Goal: Transaction & Acquisition: Obtain resource

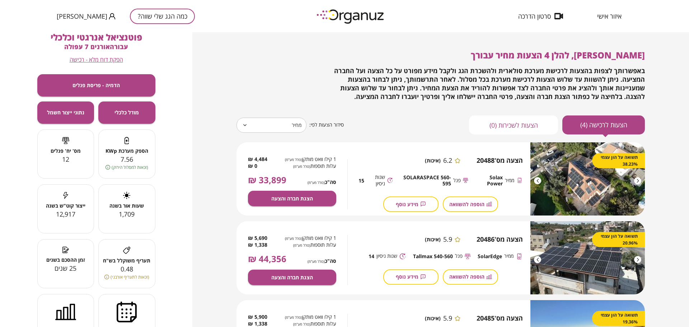
click at [142, 13] on button "כמה הגג שלי שווה?" at bounding box center [162, 16] width 65 height 15
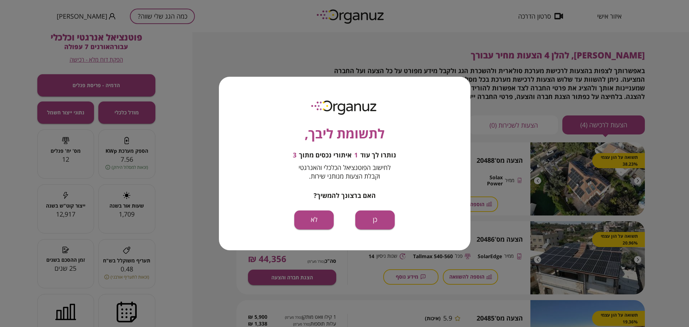
click at [478, 75] on div "לתשומת ליבך, נותרו לך עוד 1 איתורי נכסים מתוך 3 לחישוב הפוטנציאל הכלכלי והאנרגט…" at bounding box center [344, 163] width 689 height 327
click at [310, 209] on div "לתשומת ליבך, נותרו לך עוד 1 איתורי נכסים מתוך 3 לחישוב הפוטנציאל הכלכלי והאנרגט…" at bounding box center [344, 163] width 251 height 173
click at [310, 220] on button "לא" at bounding box center [313, 220] width 39 height 19
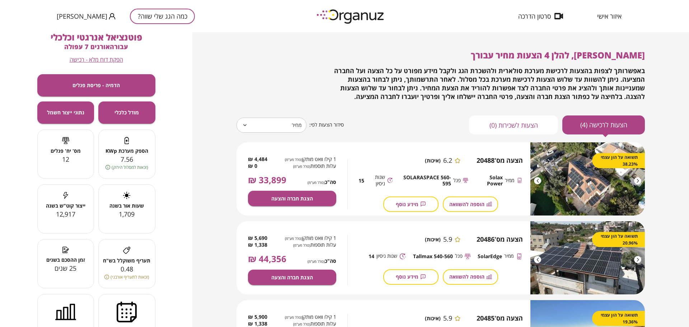
click at [130, 11] on button "כמה הגג שלי שווה?" at bounding box center [162, 16] width 65 height 15
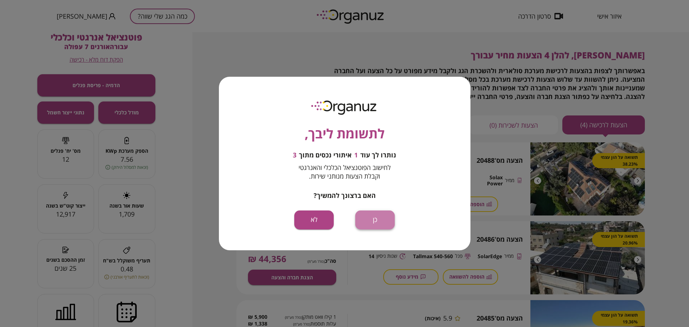
click at [377, 219] on button "כן" at bounding box center [374, 220] width 39 height 19
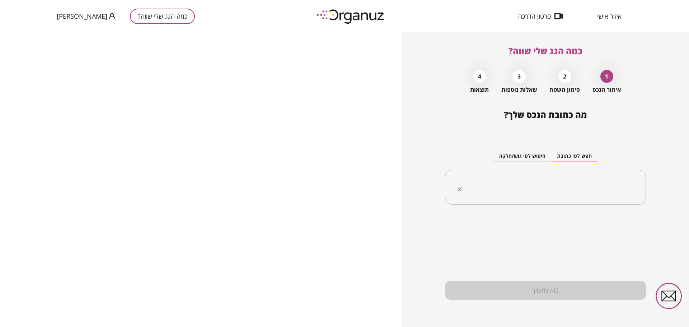
click at [538, 187] on input "text" at bounding box center [548, 188] width 178 height 18
paste input "**********"
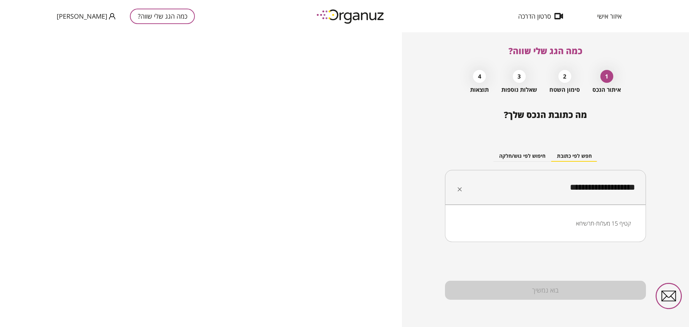
click at [586, 219] on li "קטיף 15 מעלות-תרשיחא" at bounding box center [545, 223] width 182 height 13
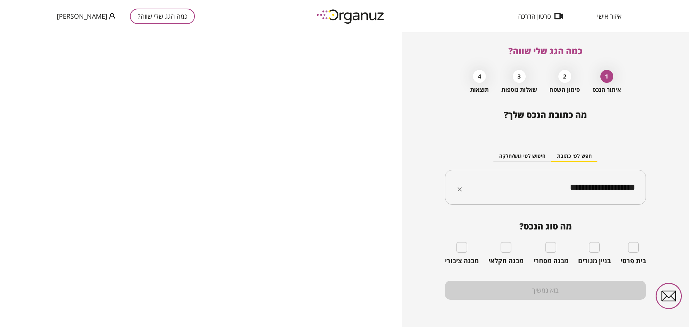
type input "**********"
click at [629, 239] on div "מה סוג הנכס? בית פרטי בניין מגורים מבנה מסחרי מבנה חקלאי מבנה ציבורי" at bounding box center [545, 243] width 201 height 44
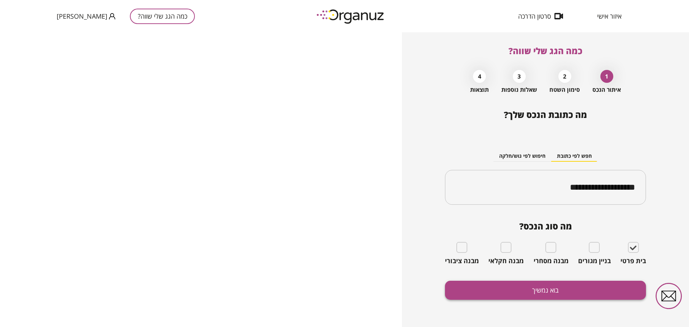
click at [542, 296] on button "בוא נמשיך" at bounding box center [545, 290] width 201 height 19
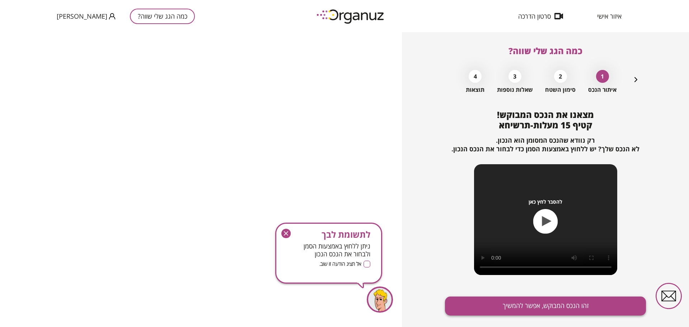
click at [542, 305] on button "זהו הנכס המבוקש, אפשר להמשיך" at bounding box center [545, 306] width 201 height 19
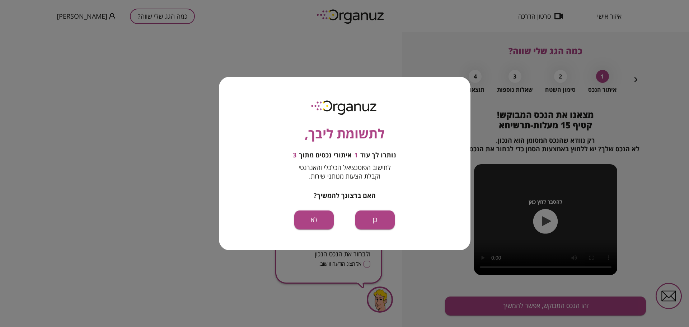
click at [385, 230] on div "לתשומת ליבך, נותרו לך עוד 1 איתורי נכסים מתוך 3 לחישוב הפוטנציאל הכלכלי והאנרגט…" at bounding box center [344, 163] width 251 height 173
click at [379, 220] on button "כן" at bounding box center [374, 220] width 39 height 19
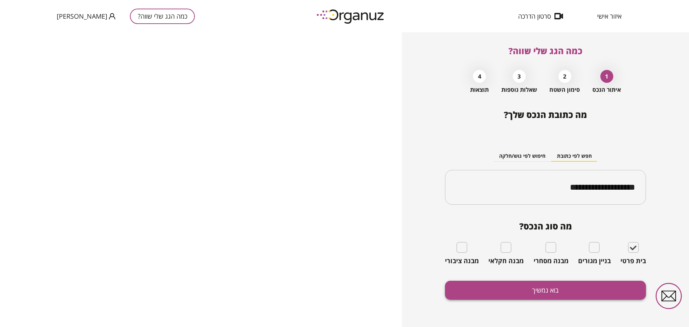
click at [587, 295] on button "בוא נמשיך" at bounding box center [545, 290] width 201 height 19
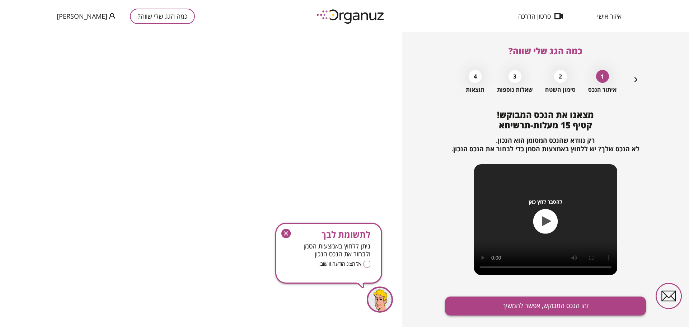
click at [586, 301] on button "זהו הנכס המבוקש, אפשר להמשיך" at bounding box center [545, 306] width 201 height 19
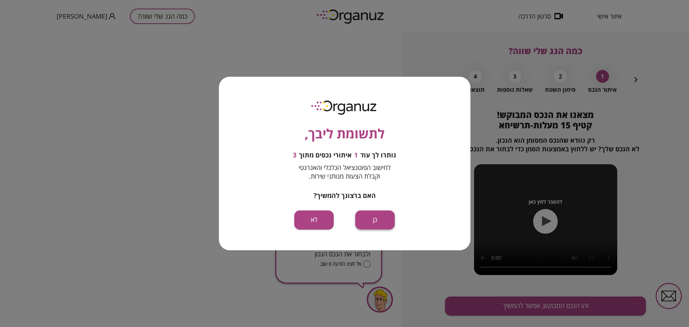
click at [383, 227] on button "כן" at bounding box center [374, 220] width 39 height 19
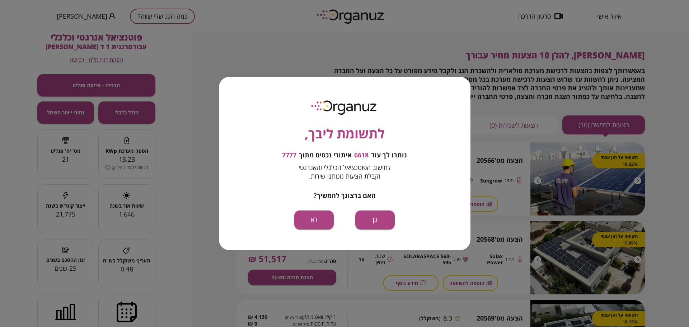
scroll to position [45, 0]
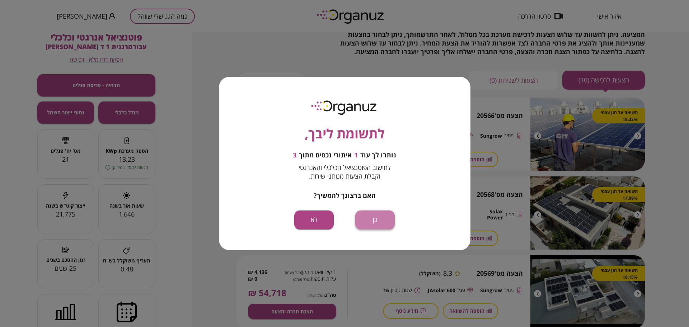
click at [381, 216] on button "כן" at bounding box center [374, 220] width 39 height 19
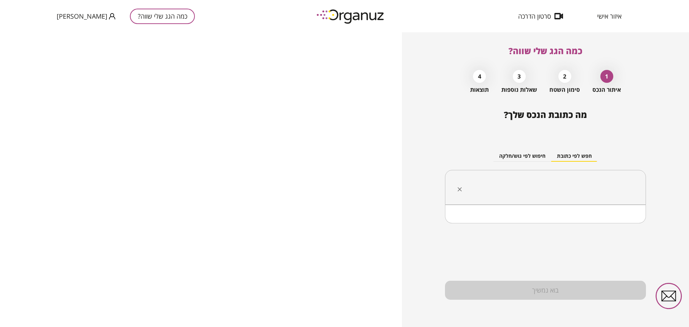
click at [495, 190] on input "text" at bounding box center [548, 188] width 178 height 18
paste input "**********"
click at [599, 224] on li "קטיף 15 מעלות-תרשיחא" at bounding box center [545, 223] width 182 height 13
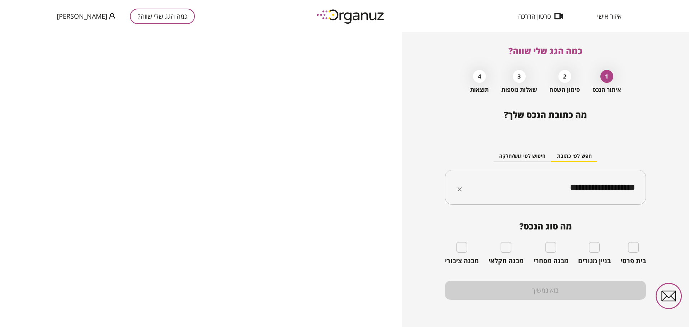
type input "**********"
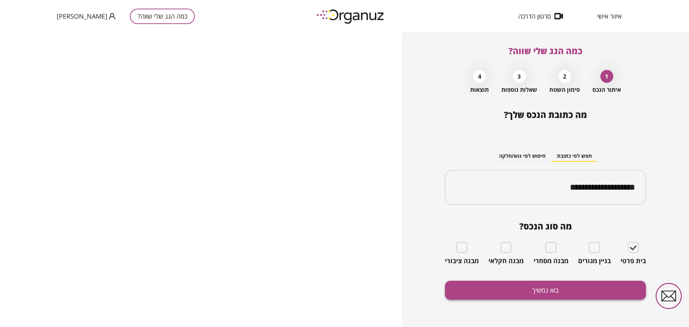
click at [511, 291] on button "בוא נמשיך" at bounding box center [545, 290] width 201 height 19
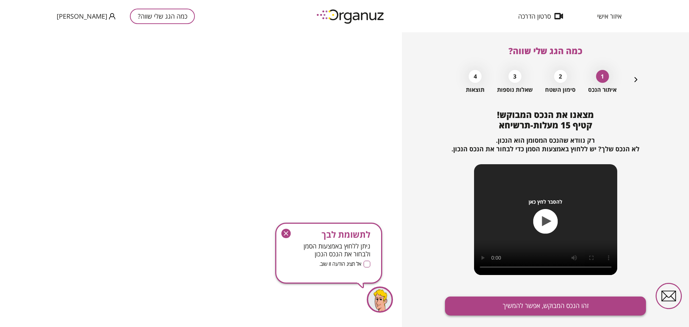
click at [528, 302] on button "זהו הנכס המבוקש, אפשר להמשיך" at bounding box center [545, 306] width 201 height 19
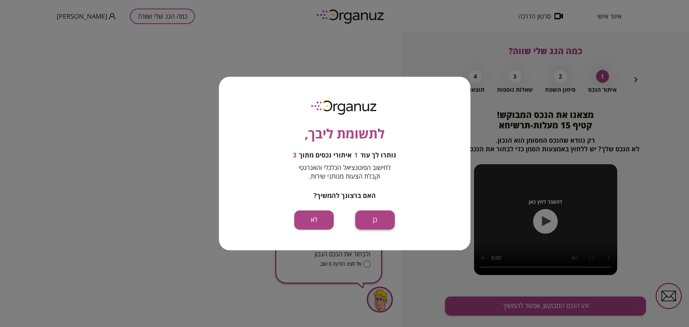
click at [377, 221] on button "כן" at bounding box center [374, 220] width 39 height 19
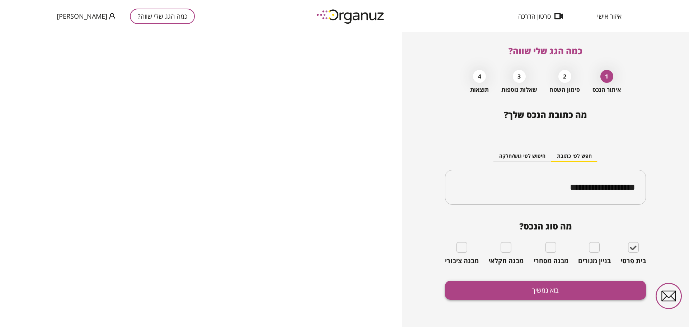
click at [523, 287] on button "בוא נמשיך" at bounding box center [545, 290] width 201 height 19
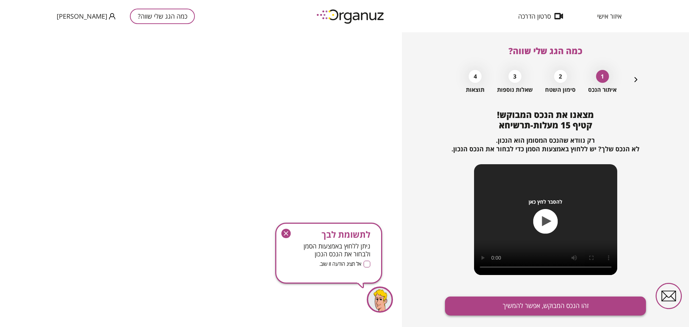
click at [536, 308] on button "זהו הנכס המבוקש, אפשר להמשיך" at bounding box center [545, 306] width 201 height 19
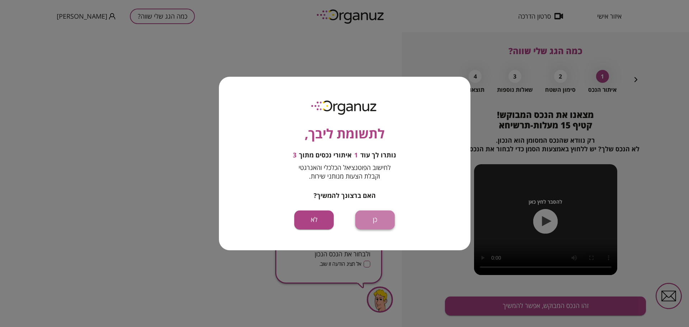
click at [384, 219] on button "כן" at bounding box center [374, 220] width 39 height 19
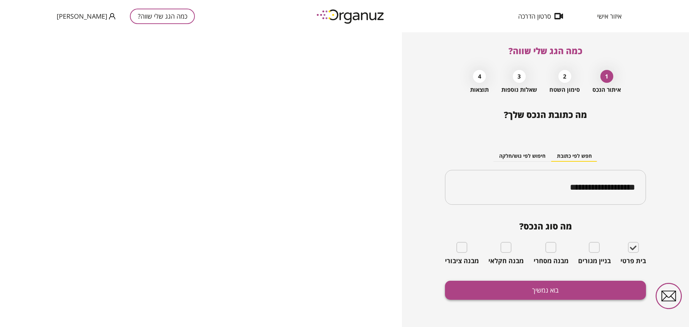
click at [556, 290] on button "בוא נמשיך" at bounding box center [545, 290] width 201 height 19
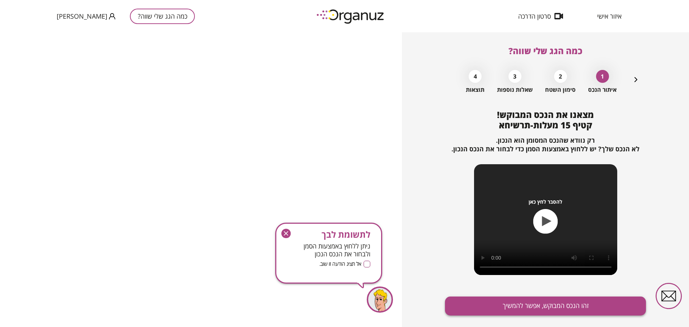
click at [558, 303] on button "זהו הנכס המבוקש, אפשר להמשיך" at bounding box center [545, 306] width 201 height 19
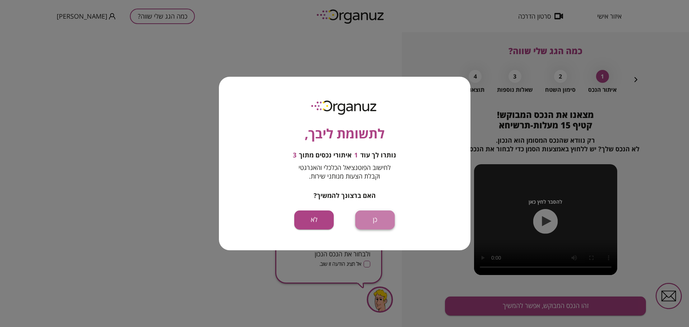
click at [375, 219] on button "כן" at bounding box center [374, 220] width 39 height 19
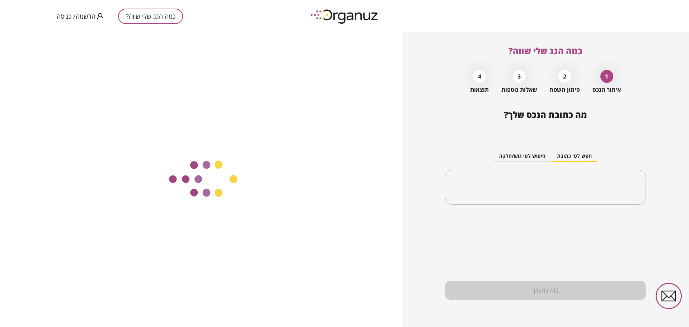
click at [67, 14] on span "הרשמה/ כניסה" at bounding box center [76, 16] width 39 height 7
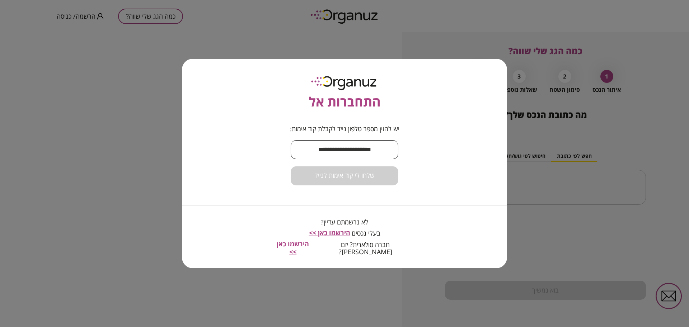
click at [355, 149] on input "text" at bounding box center [345, 149] width 108 height 21
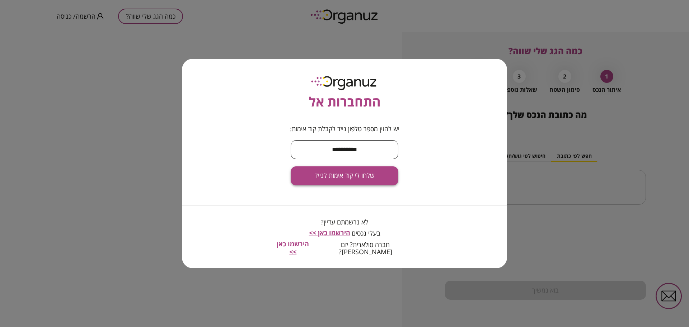
type input "**********"
click at [348, 179] on span "שלחו לי קוד אימות לנייד" at bounding box center [345, 176] width 60 height 8
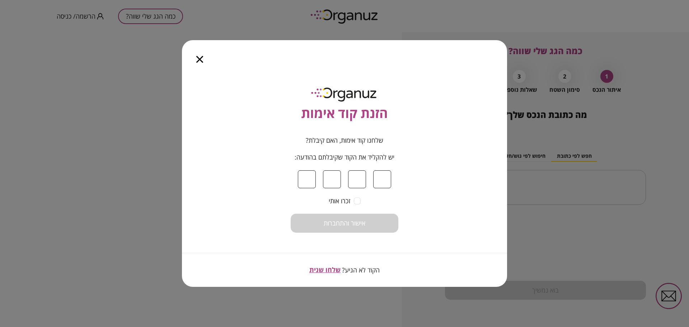
type input "*"
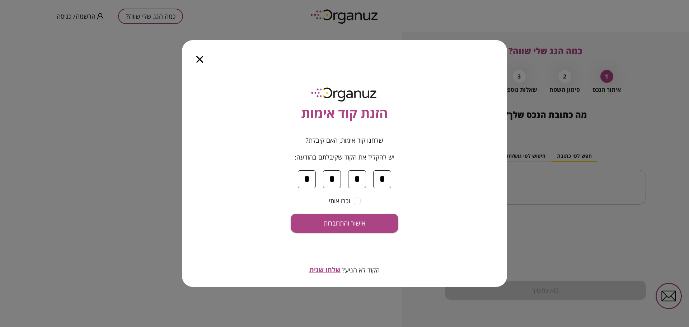
type input "*"
click at [367, 227] on button "אישור והתחברות" at bounding box center [345, 223] width 108 height 19
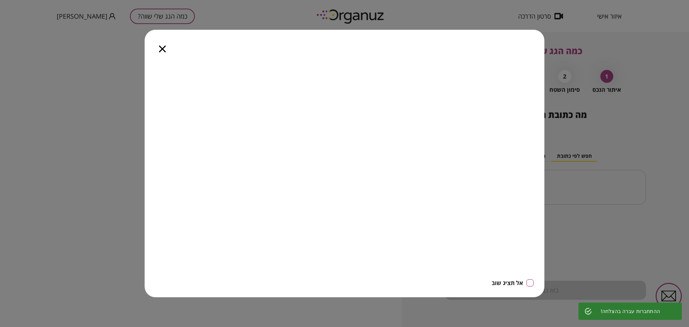
click at [160, 50] on icon "button" at bounding box center [162, 49] width 7 height 7
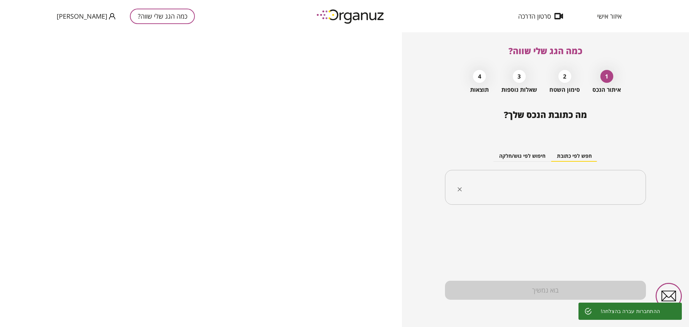
click at [600, 194] on input "text" at bounding box center [548, 188] width 178 height 18
paste input "**********"
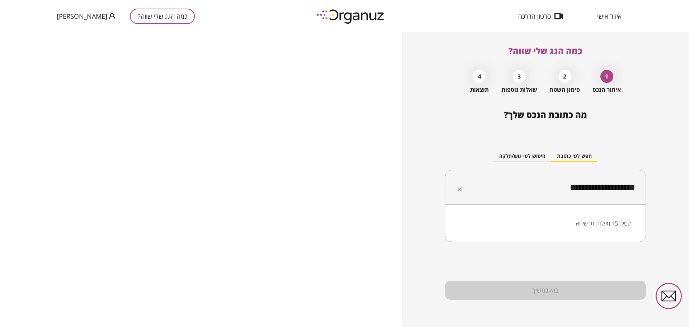
click at [585, 222] on li "קטיף 15 מעלות-תרשיחא" at bounding box center [545, 223] width 182 height 13
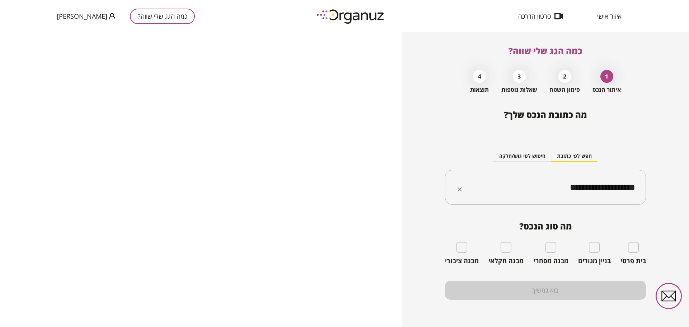
type input "**********"
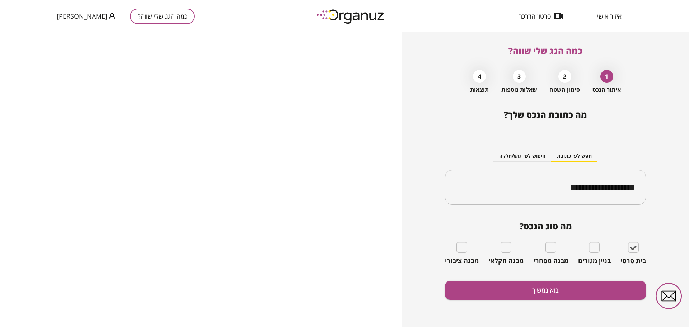
click at [593, 280] on div "**********" at bounding box center [545, 218] width 201 height 217
click at [591, 290] on button "בוא נמשיך" at bounding box center [545, 290] width 201 height 19
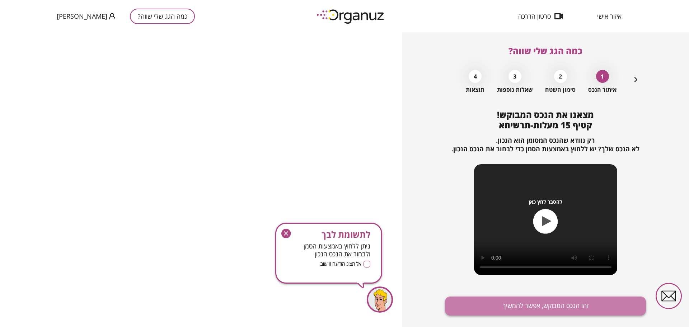
click at [583, 302] on button "זהו הנכס המבוקש, אפשר להמשיך" at bounding box center [545, 306] width 201 height 19
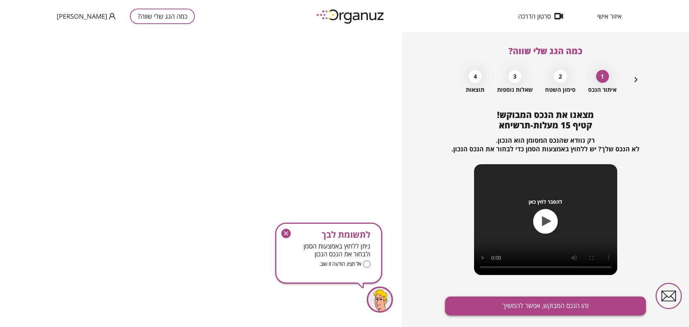
click at [491, 303] on button "זהו הנכס המבוקש, אפשר להמשיך" at bounding box center [545, 306] width 201 height 19
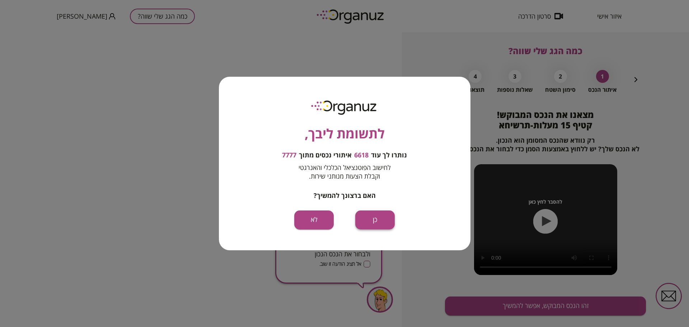
click at [376, 221] on button "כן" at bounding box center [374, 220] width 39 height 19
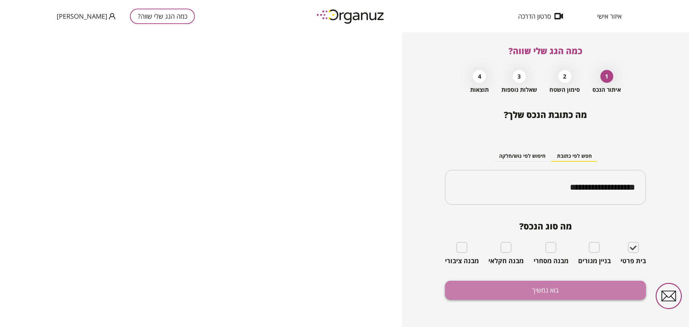
click at [537, 293] on button "בוא נמשיך" at bounding box center [545, 290] width 201 height 19
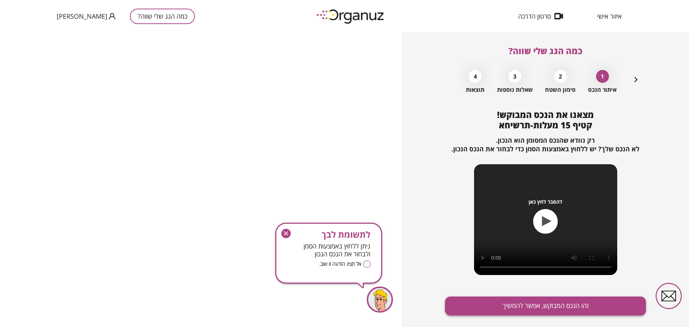
click at [524, 302] on button "זהו הנכס המבוקש, אפשר להמשיך" at bounding box center [545, 306] width 201 height 19
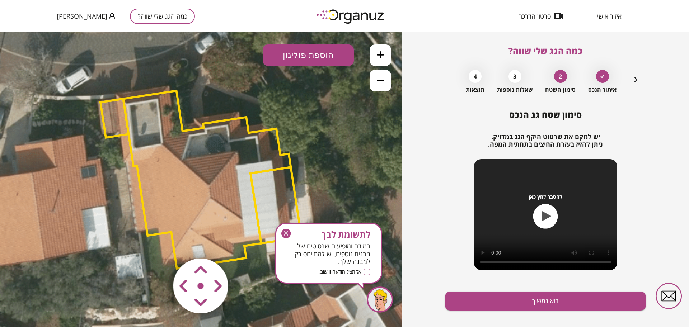
click at [283, 232] on icon "button" at bounding box center [285, 233] width 9 height 9
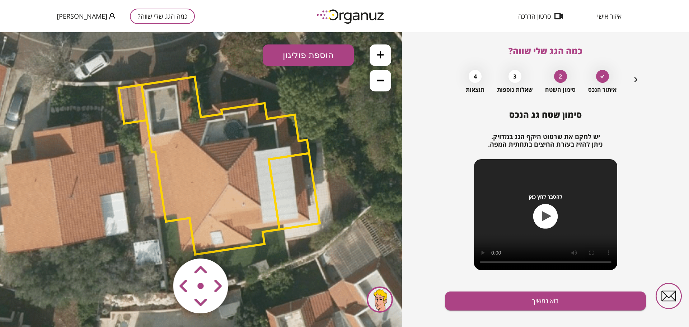
drag, startPoint x: 321, startPoint y: 216, endPoint x: 344, endPoint y: 198, distance: 28.4
click at [344, 198] on icon at bounding box center [215, 166] width 629 height 629
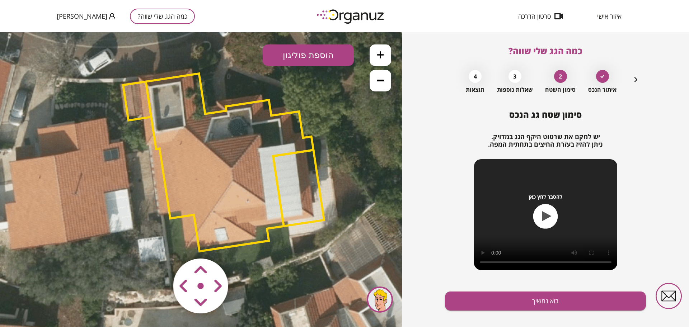
click at [158, 244] on area at bounding box center [158, 244] width 0 height 0
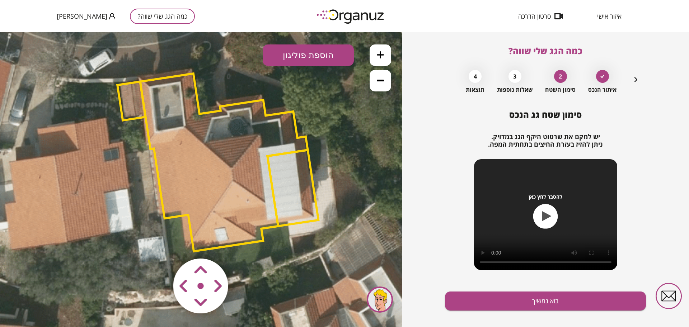
click at [158, 244] on area at bounding box center [158, 244] width 0 height 0
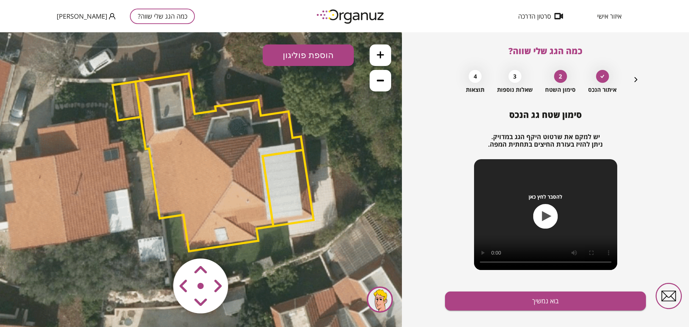
click at [158, 244] on area at bounding box center [158, 244] width 0 height 0
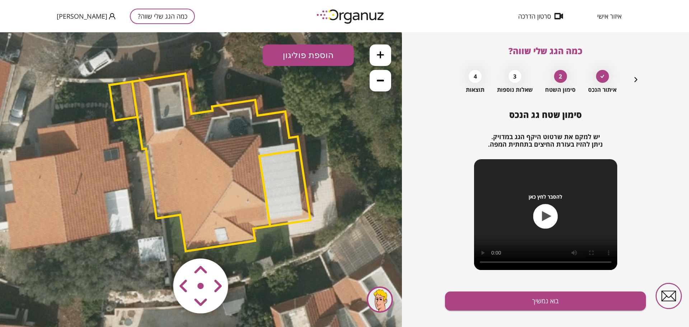
click at [158, 244] on area at bounding box center [158, 244] width 0 height 0
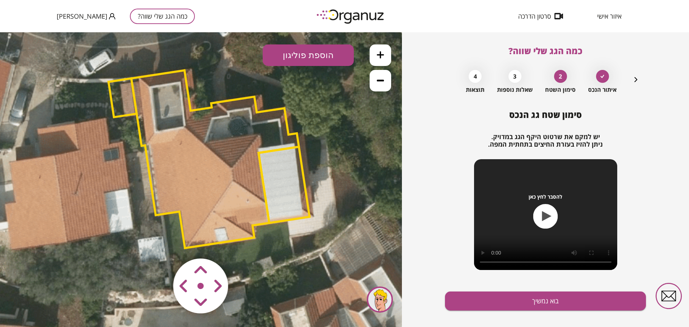
click at [220, 123] on polygon at bounding box center [214, 159] width 167 height 178
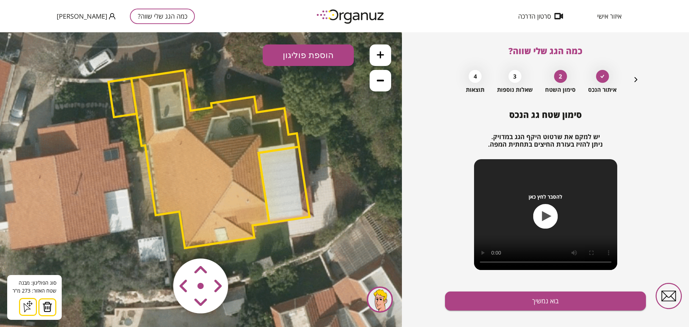
click at [43, 306] on img at bounding box center [47, 307] width 10 height 11
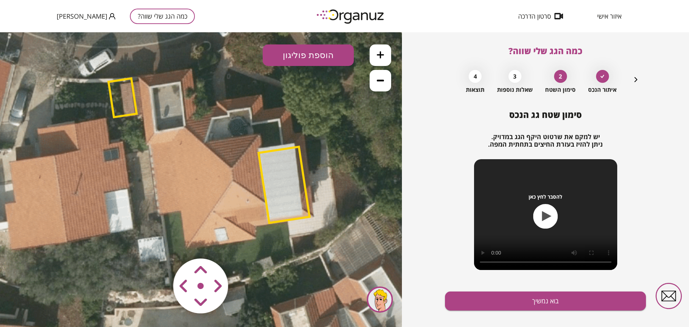
click at [305, 58] on button "הוספת פוליגון" at bounding box center [308, 55] width 91 height 22
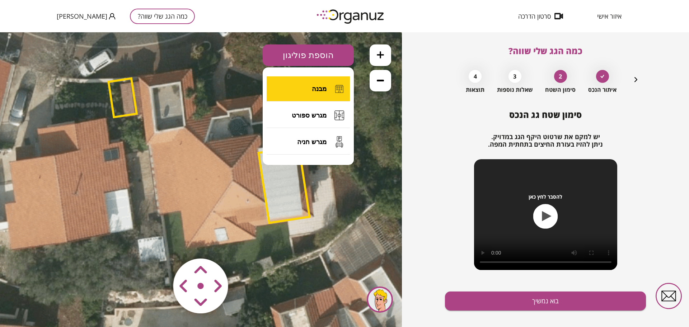
click at [300, 83] on button "מבנה" at bounding box center [307, 88] width 83 height 25
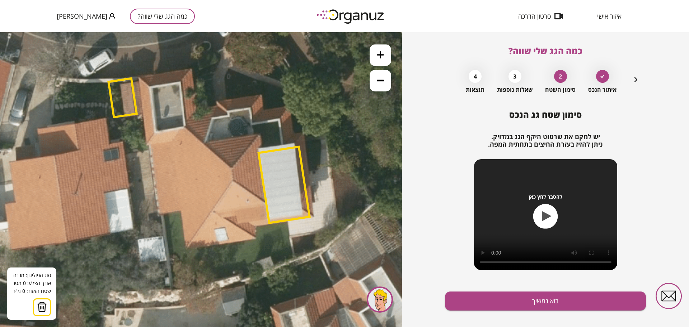
click at [138, 77] on icon at bounding box center [220, 163] width 629 height 629
click at [145, 146] on icon at bounding box center [220, 163] width 629 height 629
click at [150, 146] on polygon at bounding box center [143, 111] width 11 height 69
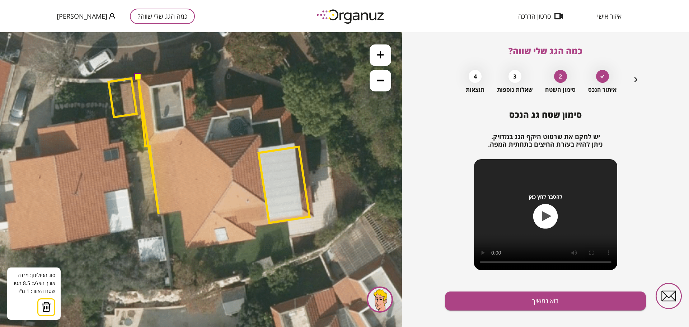
click at [159, 214] on icon at bounding box center [220, 163] width 629 height 629
click at [180, 212] on polygon at bounding box center [159, 145] width 42 height 137
click at [184, 249] on icon at bounding box center [220, 163] width 629 height 629
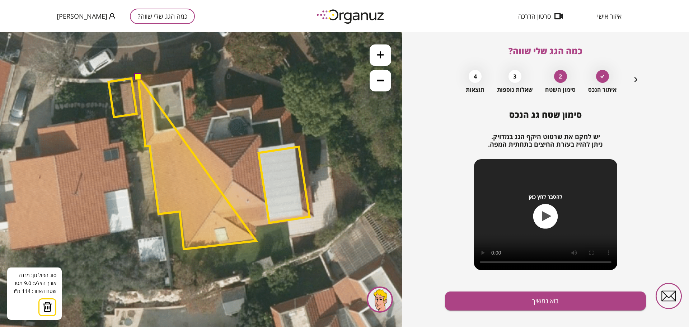
click at [256, 241] on polygon at bounding box center [197, 163] width 118 height 172
click at [256, 229] on polygon at bounding box center [197, 163] width 118 height 172
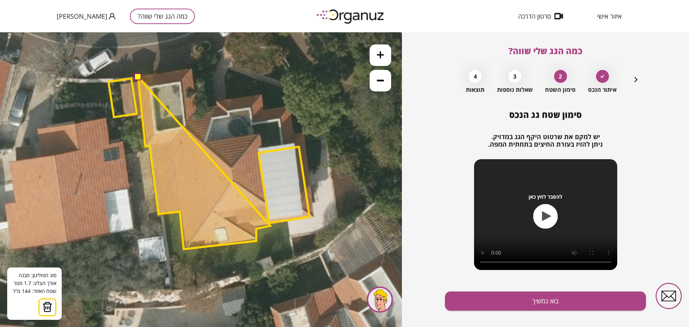
click at [270, 226] on polygon at bounding box center [204, 163] width 132 height 172
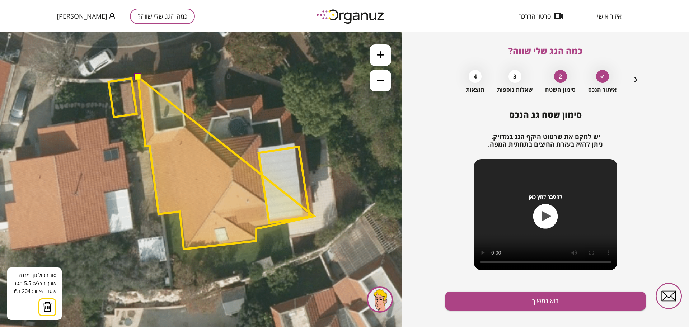
click at [314, 216] on polygon at bounding box center [226, 163] width 176 height 172
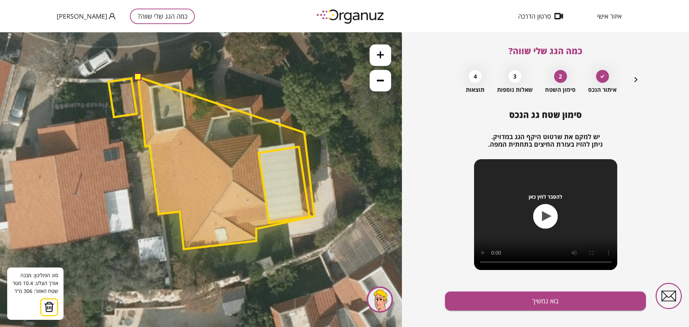
click at [304, 133] on polygon at bounding box center [226, 163] width 176 height 172
click at [298, 134] on polygon at bounding box center [226, 163] width 176 height 172
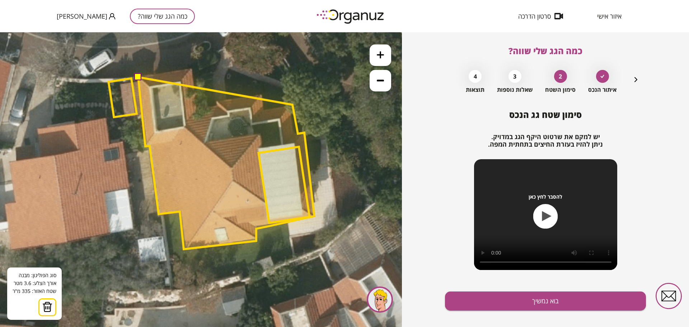
click at [292, 105] on polygon at bounding box center [226, 163] width 176 height 172
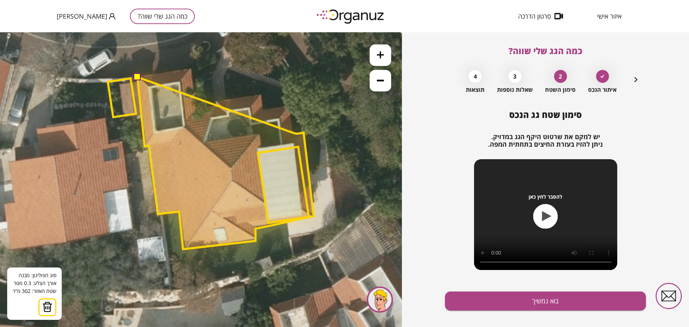
click at [294, 133] on polygon at bounding box center [225, 163] width 176 height 172
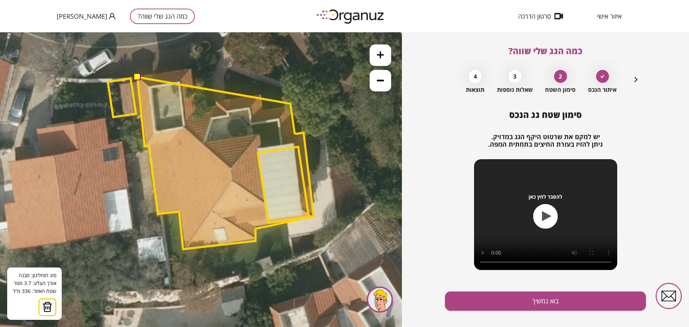
click at [290, 104] on polygon at bounding box center [225, 163] width 176 height 172
click at [264, 107] on polygon at bounding box center [225, 163] width 176 height 172
click at [261, 94] on polygon at bounding box center [225, 163] width 176 height 172
click at [199, 104] on polygon at bounding box center [225, 163] width 176 height 172
click at [192, 68] on polygon at bounding box center [225, 158] width 176 height 181
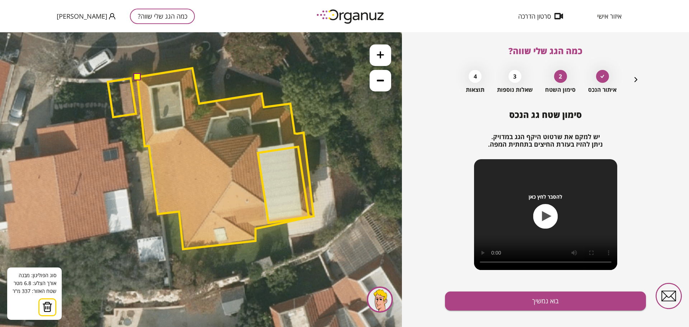
click at [134, 74] on button at bounding box center [136, 76] width 7 height 7
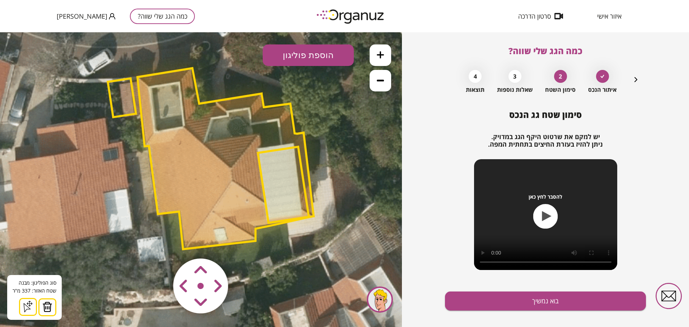
click at [499, 289] on div "סימון שטח גג הנכס יש למקם את שרטוט היקף הגג במדויק. ניתן להזיז בעזרת החיצים בתח…" at bounding box center [545, 224] width 201 height 228
click at [499, 294] on button "בוא נמשיך" at bounding box center [545, 301] width 201 height 19
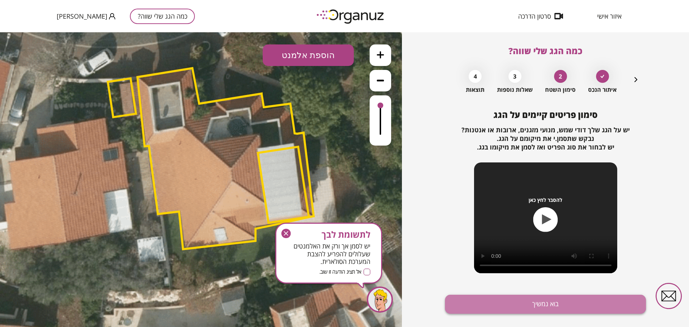
click at [501, 298] on button "בוא נמשיך" at bounding box center [545, 304] width 201 height 19
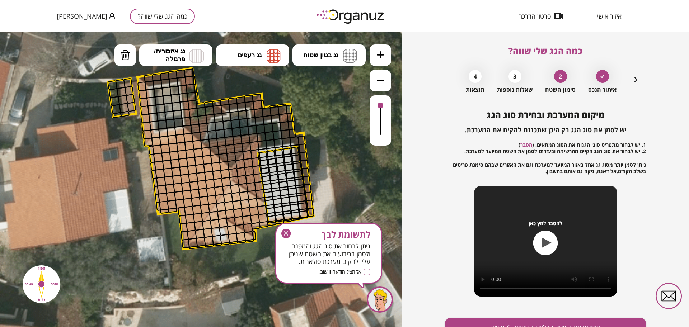
click at [375, 56] on button at bounding box center [380, 55] width 22 height 22
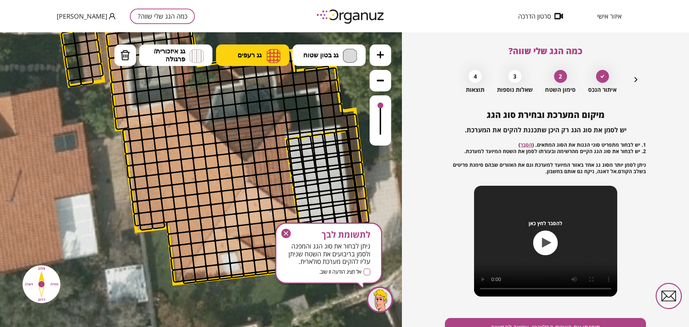
click at [257, 53] on span "גג רעפים" at bounding box center [249, 55] width 24 height 8
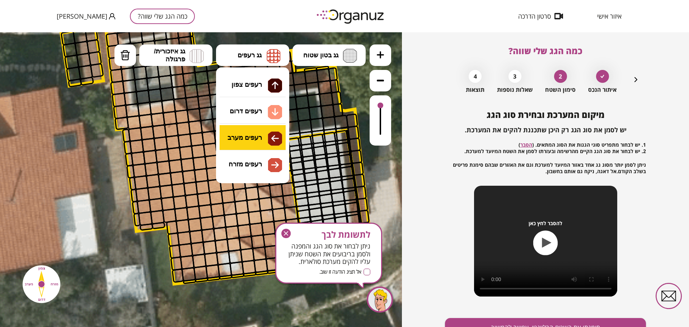
click at [258, 139] on div ".st0 { fill: #FFFFFF; } א" at bounding box center [201, 179] width 402 height 295
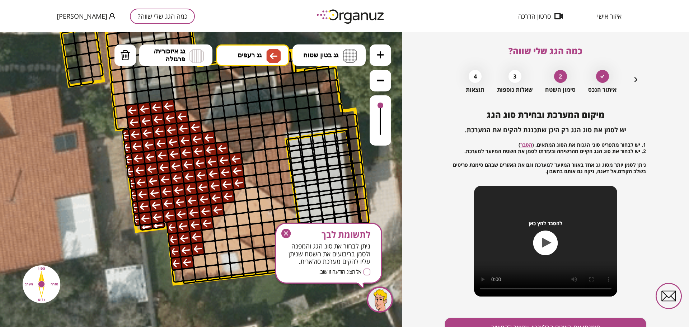
drag, startPoint x: 149, startPoint y: 121, endPoint x: 173, endPoint y: 137, distance: 28.9
click at [289, 231] on icon "button" at bounding box center [285, 233] width 9 height 9
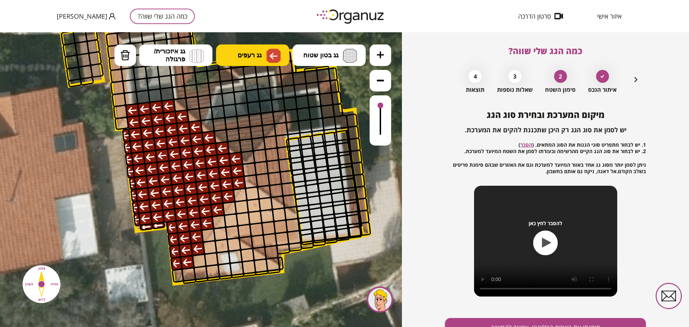
click at [249, 52] on span "גג רעפים" at bounding box center [249, 55] width 24 height 8
click at [263, 113] on div ".st0 { fill: #FFFFFF; } א" at bounding box center [201, 179] width 402 height 295
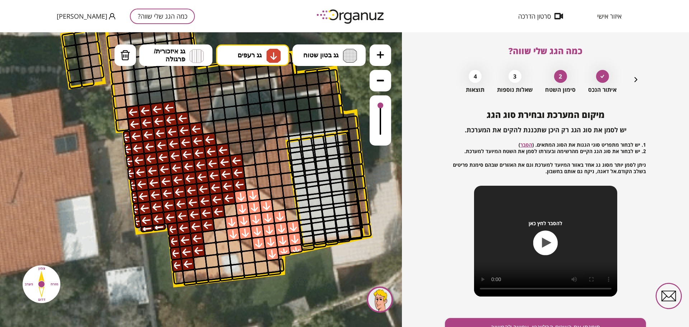
drag, startPoint x: 230, startPoint y: 224, endPoint x: 282, endPoint y: 223, distance: 52.0
drag, startPoint x: 247, startPoint y: 87, endPoint x: 252, endPoint y: 108, distance: 22.1
click at [118, 51] on button "מחיקה" at bounding box center [125, 55] width 22 height 22
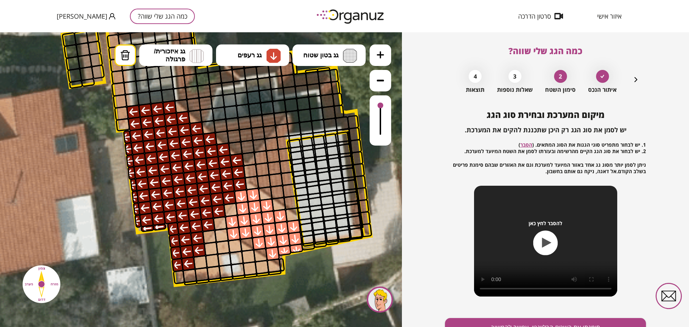
drag, startPoint x: 246, startPoint y: 117, endPoint x: 255, endPoint y: 106, distance: 14.1
click at [262, 56] on button "גג רעפים" at bounding box center [252, 55] width 73 height 22
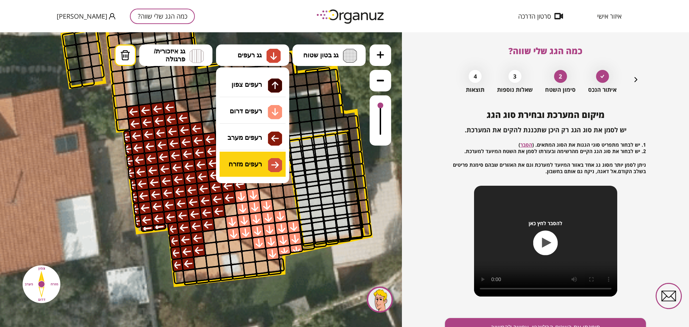
click at [266, 160] on div ".st0 { fill: #FFFFFF; } א" at bounding box center [201, 179] width 402 height 295
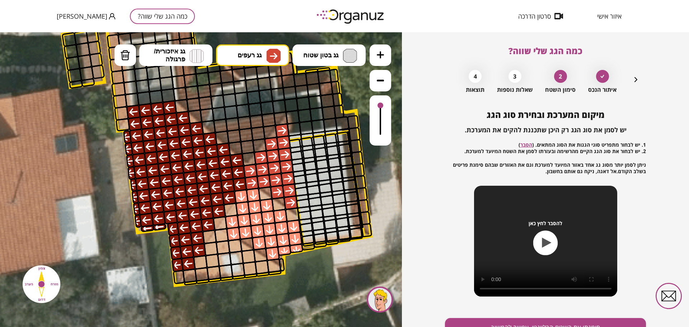
drag, startPoint x: 252, startPoint y: 175, endPoint x: 263, endPoint y: 160, distance: 18.1
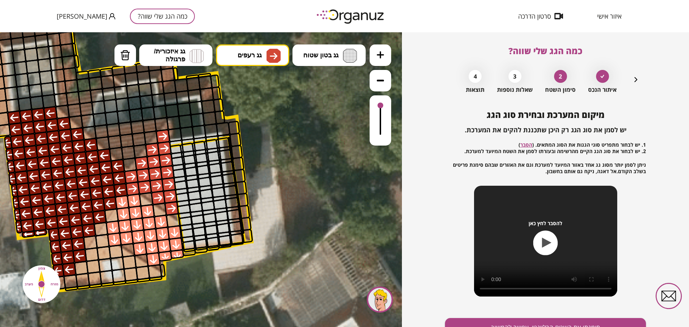
drag, startPoint x: 343, startPoint y: 273, endPoint x: 224, endPoint y: 279, distance: 119.2
click at [224, 279] on icon at bounding box center [111, 162] width 944 height 944
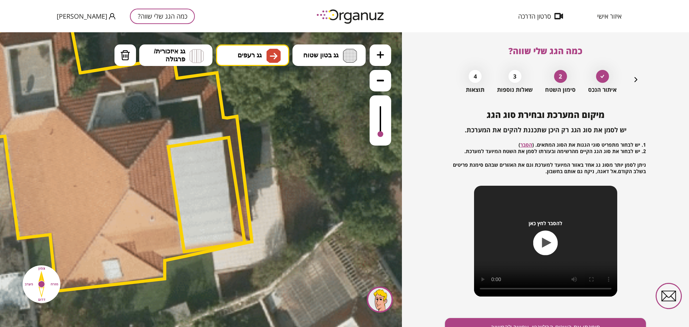
drag, startPoint x: 379, startPoint y: 115, endPoint x: 375, endPoint y: 159, distance: 44.0
click at [375, 159] on div ".st0 { fill: #FFFFFF; } א" at bounding box center [201, 179] width 402 height 295
click at [202, 164] on div at bounding box center [203, 168] width 15 height 15
click at [637, 79] on icon "button" at bounding box center [635, 79] width 9 height 9
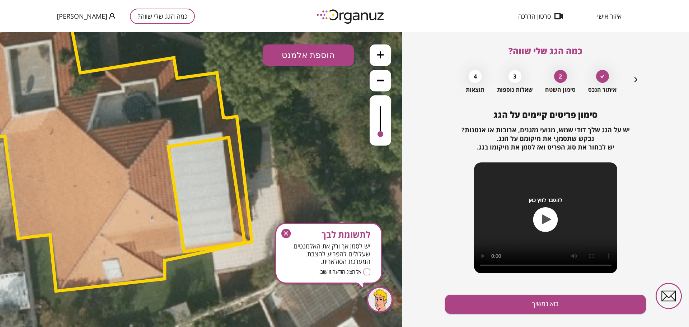
click at [203, 177] on polygon at bounding box center [119, 155] width 264 height 272
click at [636, 79] on icon "button" at bounding box center [635, 79] width 9 height 9
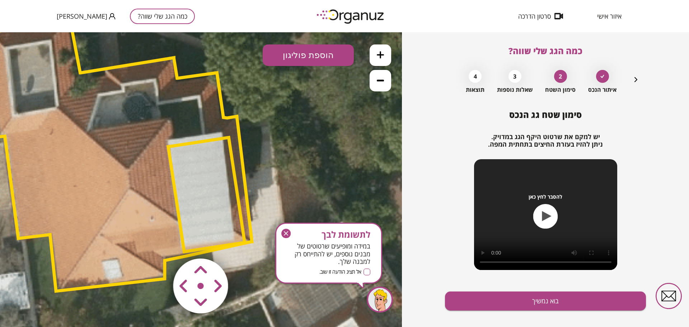
click at [199, 175] on polygon at bounding box center [119, 155] width 264 height 272
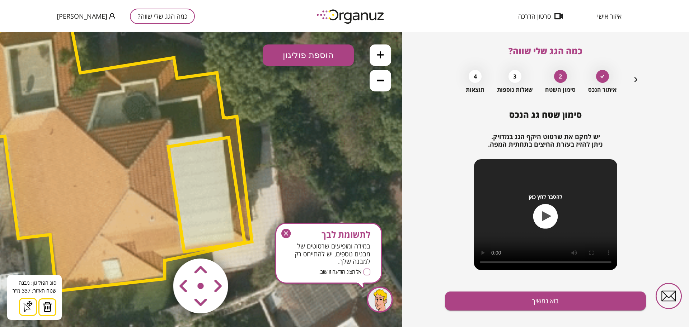
click at [233, 191] on polygon at bounding box center [119, 155] width 264 height 272
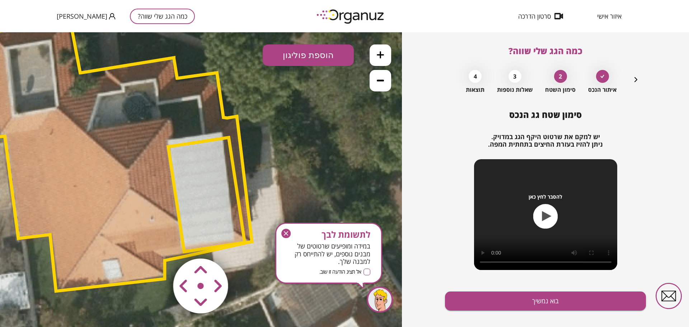
click at [233, 190] on polygon at bounding box center [119, 155] width 264 height 272
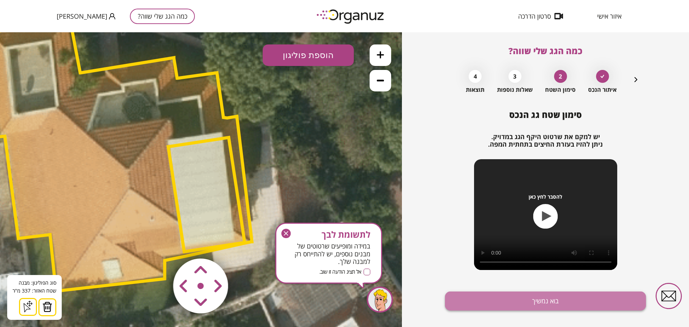
click at [532, 295] on button "בוא נמשיך" at bounding box center [545, 301] width 201 height 19
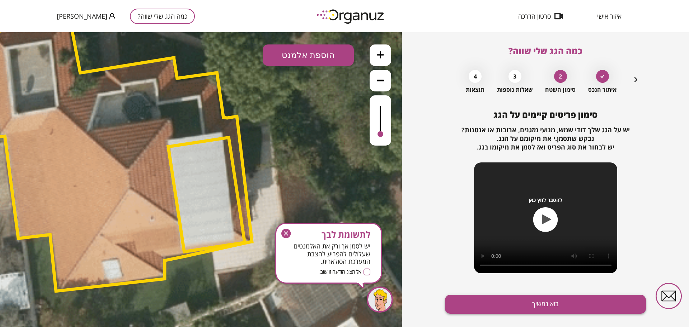
click at [532, 303] on button "בוא נמשיך" at bounding box center [545, 304] width 201 height 19
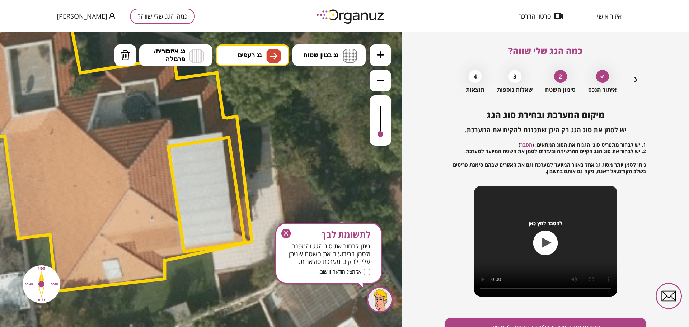
click at [532, 304] on div "מיקום המערכת ובחירת סוג הגג יש לסמן את סוג הגג רק היכן שתכננת להקים את המערכת. …" at bounding box center [545, 209] width 201 height 198
click at [377, 111] on div at bounding box center [380, 120] width 22 height 50
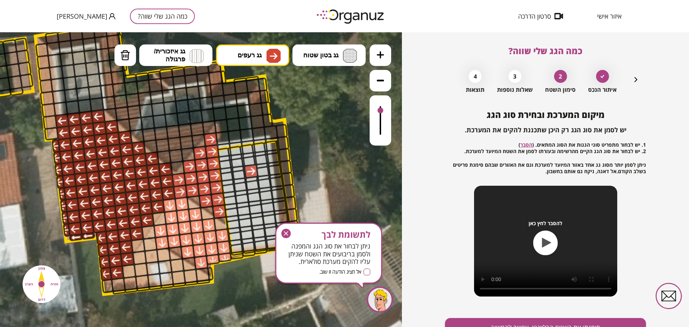
drag, startPoint x: 278, startPoint y: 152, endPoint x: 326, endPoint y: 155, distance: 47.8
click at [326, 155] on icon at bounding box center [159, 166] width 944 height 944
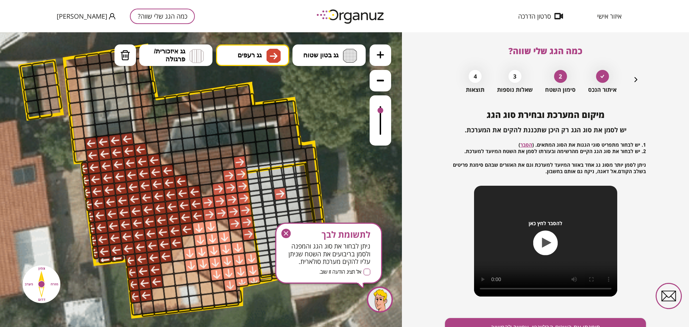
drag, startPoint x: 300, startPoint y: 110, endPoint x: 328, endPoint y: 136, distance: 37.8
click at [328, 136] on icon at bounding box center [188, 188] width 944 height 944
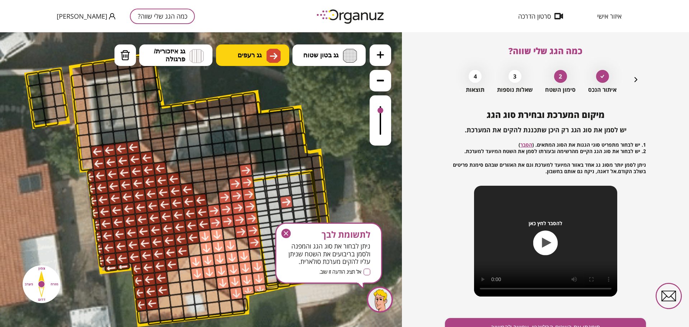
click at [244, 52] on span "גג רעפים" at bounding box center [249, 55] width 24 height 8
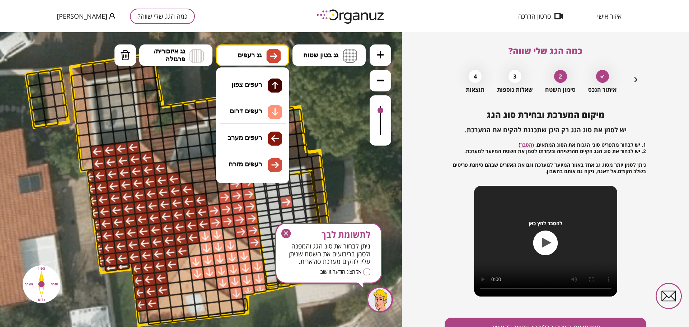
click at [252, 88] on div ".st0 { fill: #FFFFFF; } 0" at bounding box center [201, 179] width 402 height 295
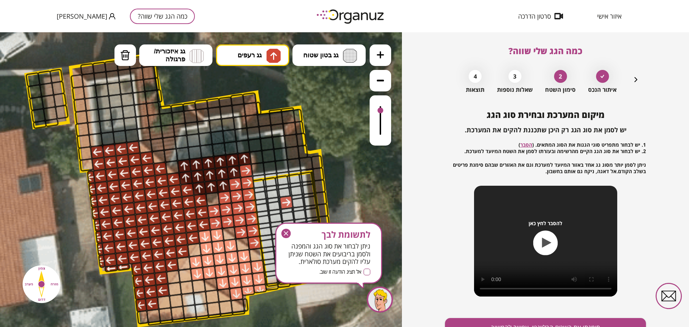
drag, startPoint x: 209, startPoint y: 188, endPoint x: 225, endPoint y: 171, distance: 22.6
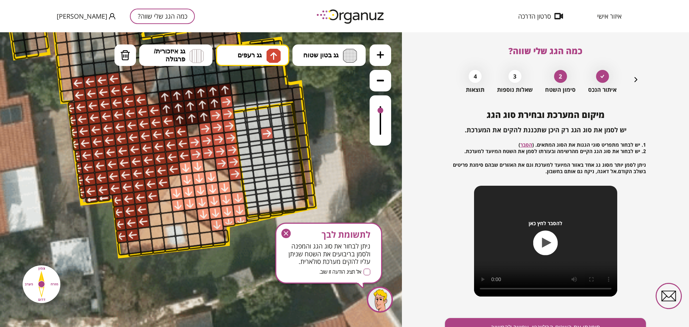
drag, startPoint x: 346, startPoint y: 162, endPoint x: 326, endPoint y: 100, distance: 64.9
click at [326, 100] on icon at bounding box center [175, 128] width 944 height 944
click at [287, 233] on icon "button" at bounding box center [285, 233] width 9 height 9
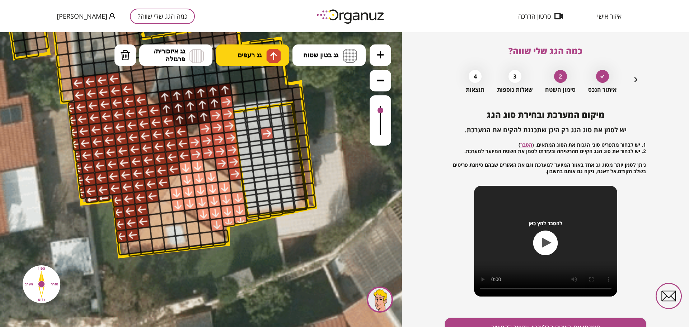
click at [265, 56] on button "גג רעפים" at bounding box center [252, 55] width 73 height 22
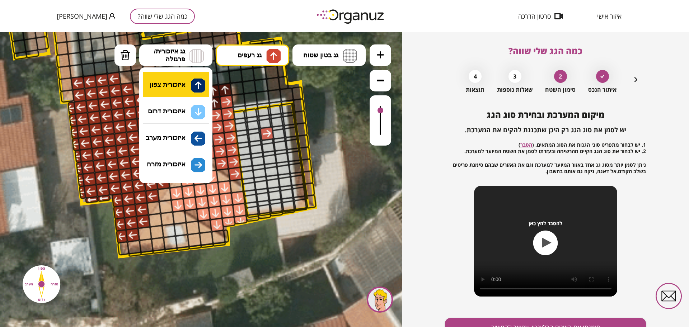
drag, startPoint x: 204, startPoint y: 57, endPoint x: 204, endPoint y: 74, distance: 16.9
click at [204, 57] on button "גג איזכורית/ פרגולה" at bounding box center [175, 55] width 73 height 22
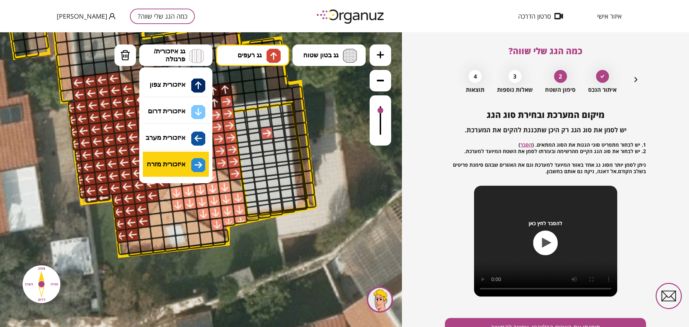
click at [190, 164] on div ".st0 { fill: #FFFFFF; } 0" at bounding box center [201, 179] width 402 height 295
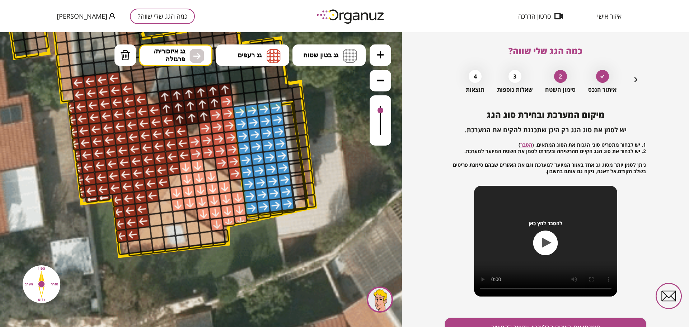
drag, startPoint x: 240, startPoint y: 114, endPoint x: 275, endPoint y: 104, distance: 36.5
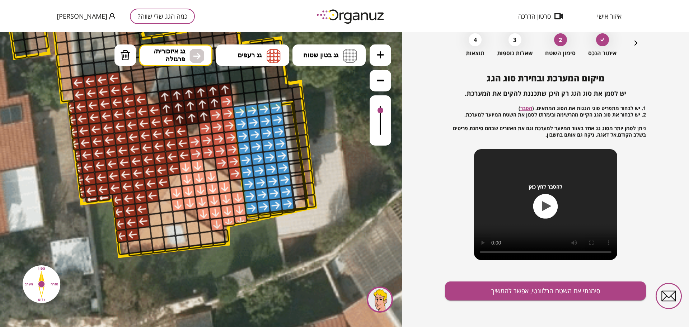
scroll to position [37, 0]
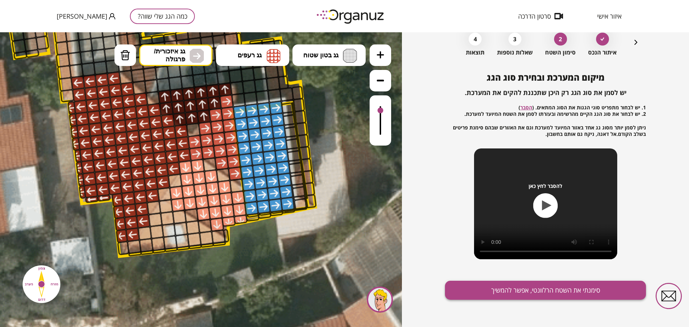
drag, startPoint x: 501, startPoint y: 301, endPoint x: 500, endPoint y: 296, distance: 5.5
click at [501, 301] on div "מיקום המערכת ובחירת סוג הגג יש לסמן את סוג הגג רק היכן שתכננת להקים את המערכת. …" at bounding box center [545, 199] width 201 height 255
click at [499, 288] on button "סימנתי את השטח הרלוונטי, אפשר להמשיך" at bounding box center [545, 290] width 201 height 19
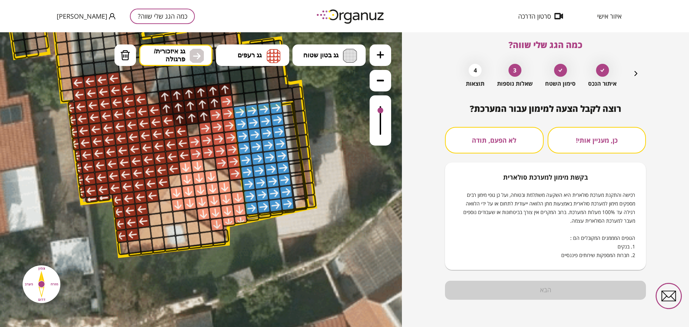
scroll to position [6, 0]
click at [501, 132] on button "לא הפעם, תודה" at bounding box center [494, 140] width 99 height 27
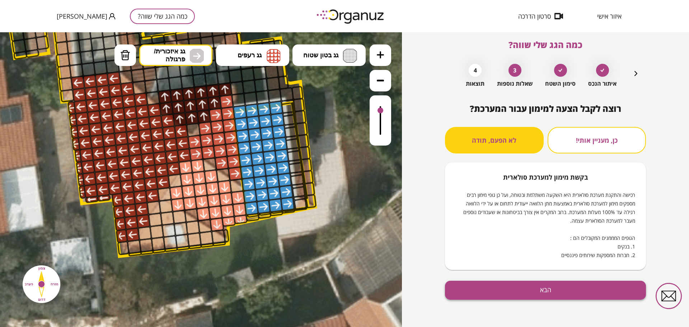
click at [524, 292] on button "הבא" at bounding box center [545, 290] width 201 height 19
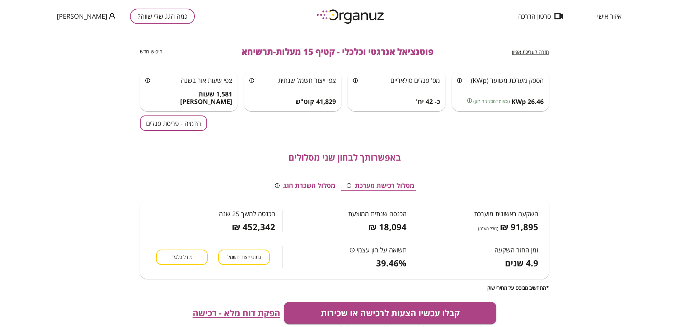
click at [178, 124] on button "הדמיה - פריסת פנלים" at bounding box center [173, 122] width 67 height 15
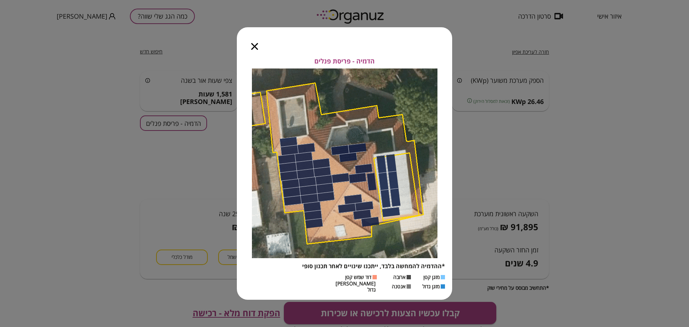
click at [256, 49] on icon "button" at bounding box center [254, 46] width 7 height 7
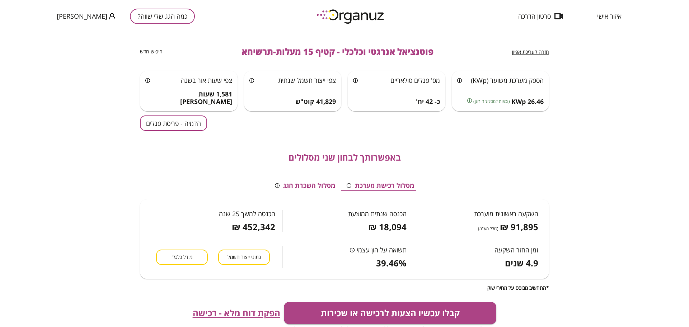
click at [525, 48] on span "חזרה לעריכת אפיון" at bounding box center [530, 51] width 37 height 7
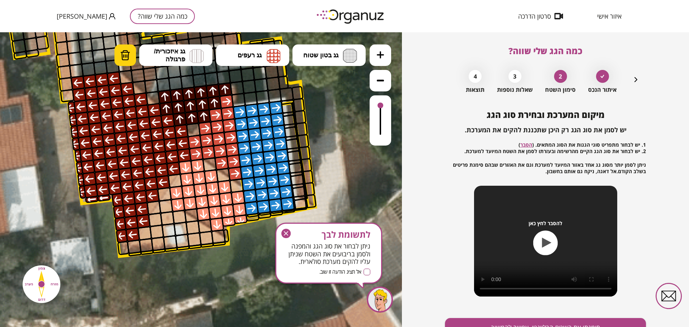
click at [125, 54] on img at bounding box center [125, 55] width 10 height 11
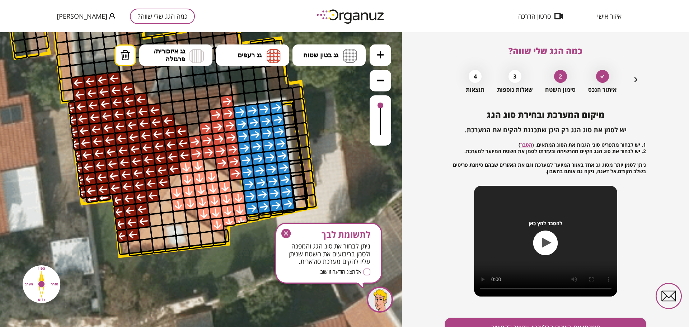
drag, startPoint x: 173, startPoint y: 100, endPoint x: 211, endPoint y: 81, distance: 42.8
drag, startPoint x: 194, startPoint y: 140, endPoint x: 225, endPoint y: 120, distance: 36.8
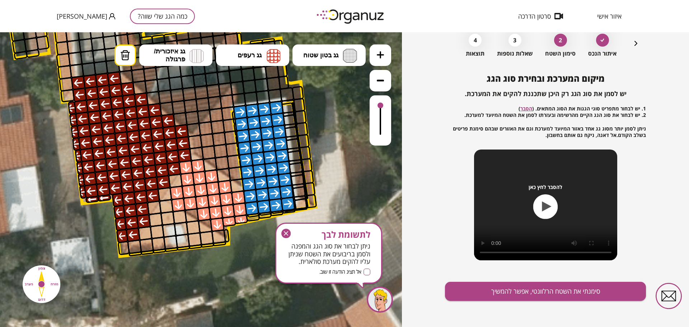
scroll to position [37, 0]
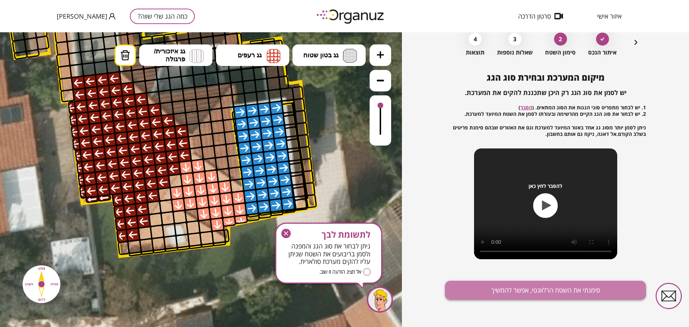
click at [523, 287] on button "סימנתי את השטח הרלוונטי, אפשר להמשיך" at bounding box center [545, 290] width 201 height 19
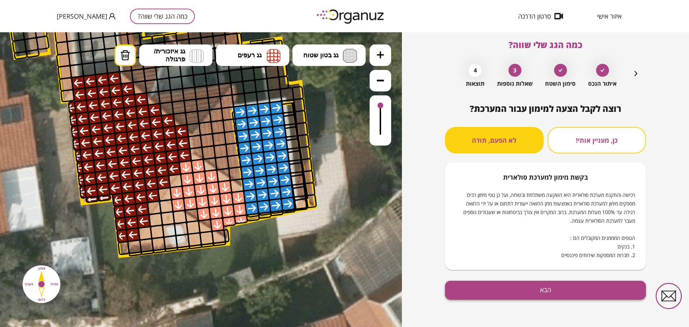
scroll to position [6, 0]
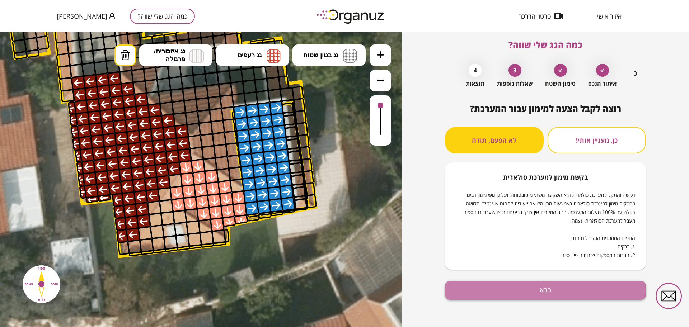
click at [544, 291] on button "הבא" at bounding box center [545, 290] width 201 height 19
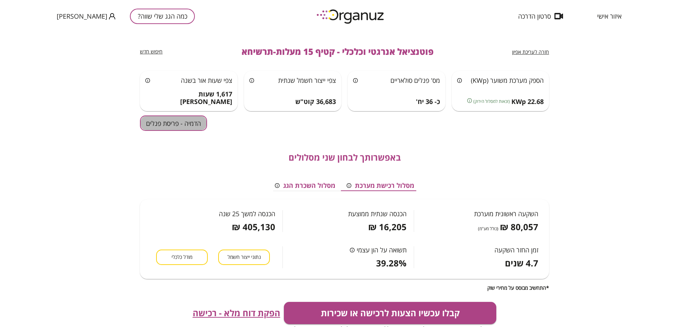
click at [182, 121] on button "הדמיה - פריסת פנלים" at bounding box center [173, 122] width 67 height 15
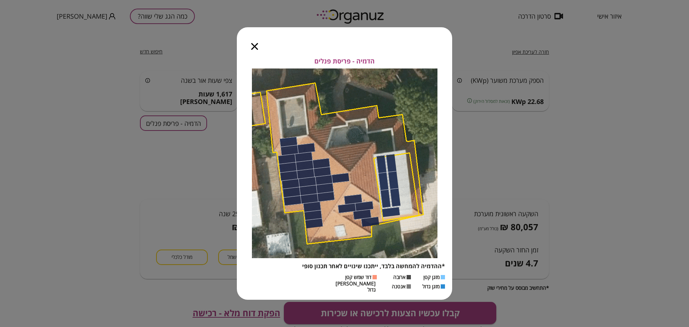
click at [255, 50] on icon "button" at bounding box center [254, 46] width 7 height 7
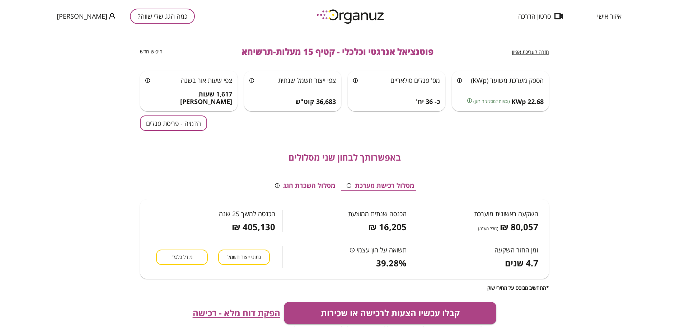
click at [519, 52] on span "חזרה לעריכת אפיון" at bounding box center [530, 51] width 37 height 7
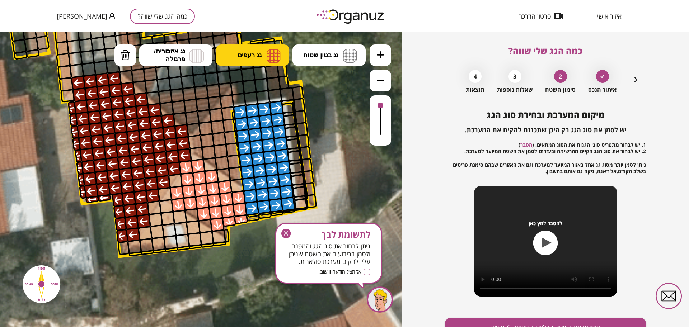
click at [256, 57] on span "גג רעפים" at bounding box center [249, 55] width 24 height 8
click at [271, 168] on div ".st0 { fill: #FFFFFF; } 10" at bounding box center [201, 179] width 402 height 295
drag, startPoint x: 204, startPoint y: 132, endPoint x: 216, endPoint y: 128, distance: 12.6
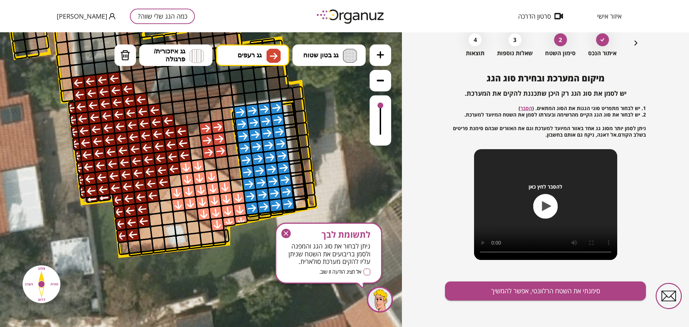
scroll to position [37, 0]
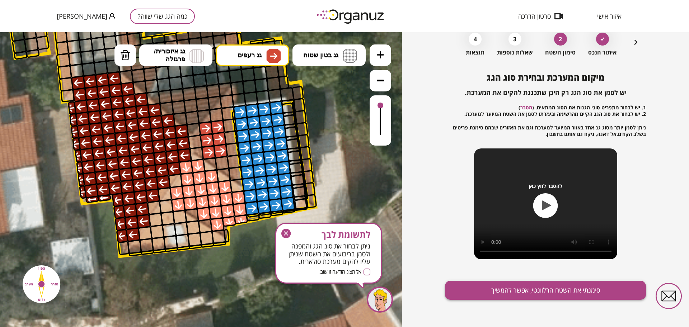
click at [537, 287] on button "סימנתי את השטח הרלוונטי, אפשר להמשיך" at bounding box center [545, 290] width 201 height 19
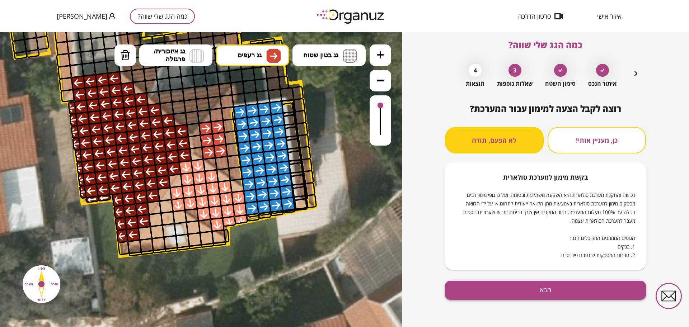
click at [523, 289] on button "הבא" at bounding box center [545, 290] width 201 height 19
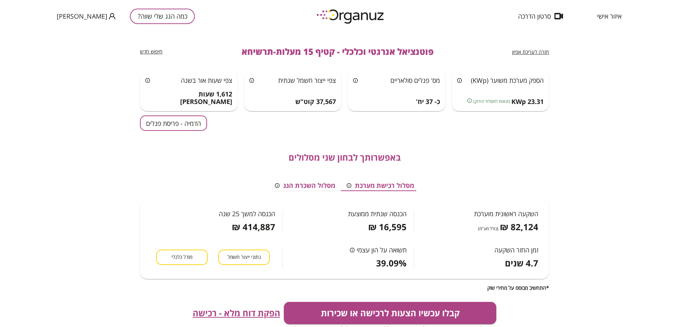
click at [160, 122] on button "הדמיה - פריסת פנלים" at bounding box center [173, 122] width 67 height 15
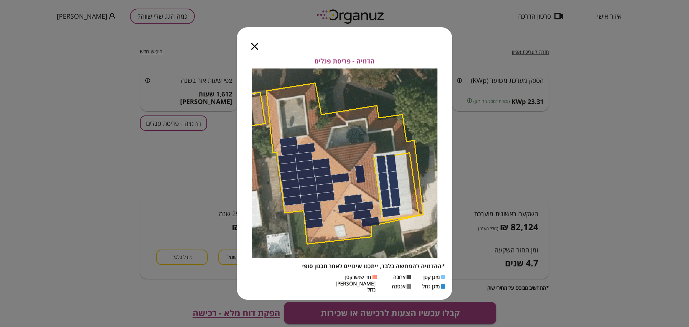
click at [253, 48] on icon "button" at bounding box center [254, 46] width 7 height 7
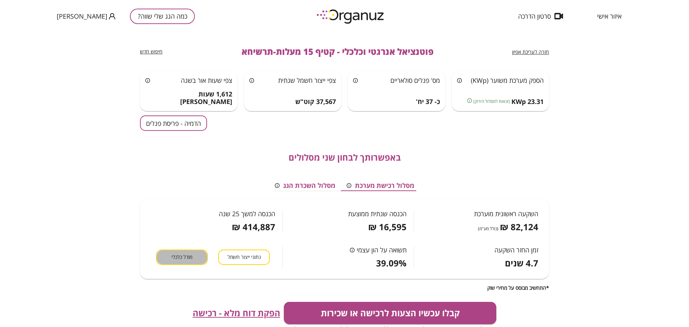
click at [186, 263] on button "מודל כלכלי" at bounding box center [182, 257] width 52 height 15
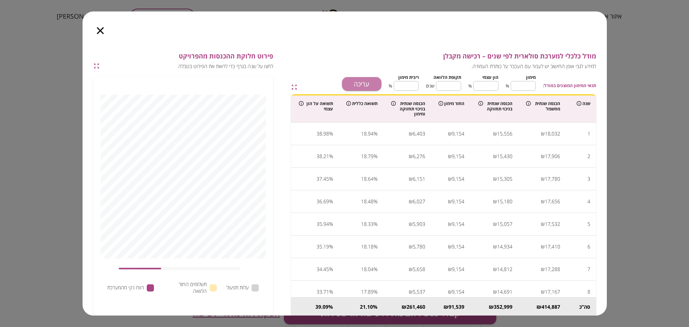
click at [377, 87] on button "עריכה" at bounding box center [361, 84] width 39 height 14
click at [517, 92] on input "**" at bounding box center [522, 85] width 25 height 19
click at [521, 90] on input "**" at bounding box center [522, 85] width 25 height 19
click at [521, 89] on input "**" at bounding box center [522, 85] width 25 height 19
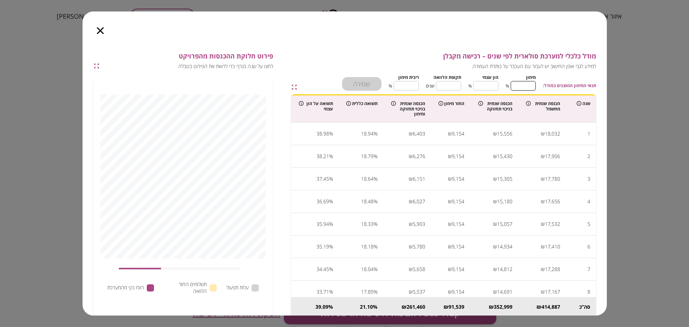
type input "*"
type input "***"
type input "*"
click at [447, 86] on input "**" at bounding box center [448, 85] width 25 height 19
click at [448, 86] on input "**" at bounding box center [448, 85] width 25 height 19
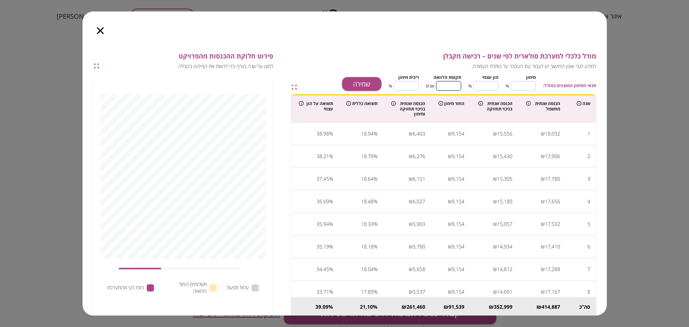
click at [448, 86] on input "**" at bounding box center [448, 85] width 25 height 19
click at [450, 86] on input "**" at bounding box center [448, 85] width 25 height 19
type input "*"
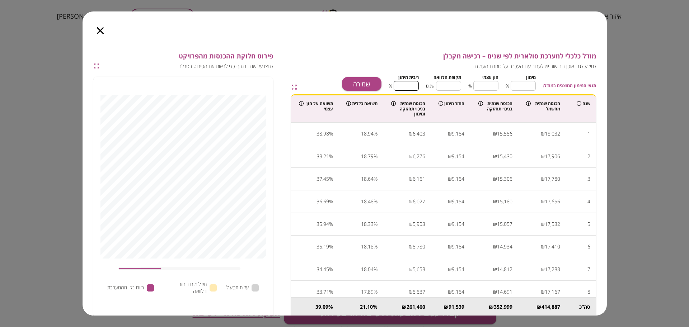
click at [411, 85] on input "****" at bounding box center [405, 85] width 25 height 19
click at [367, 82] on button "שמירה" at bounding box center [361, 84] width 39 height 14
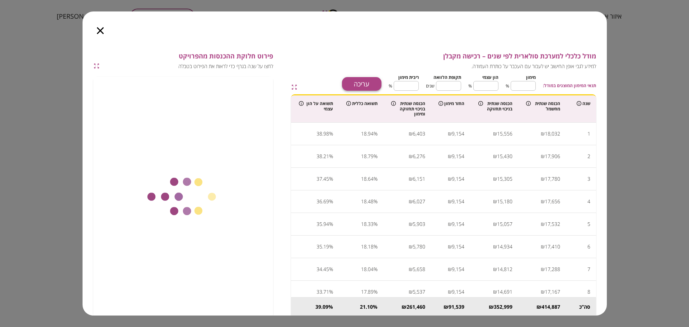
type input "****"
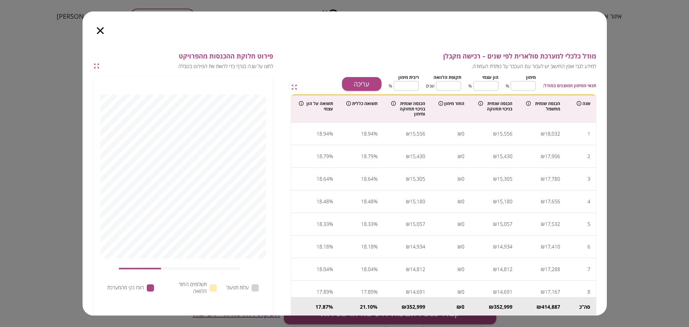
click at [98, 28] on icon "button" at bounding box center [100, 30] width 7 height 7
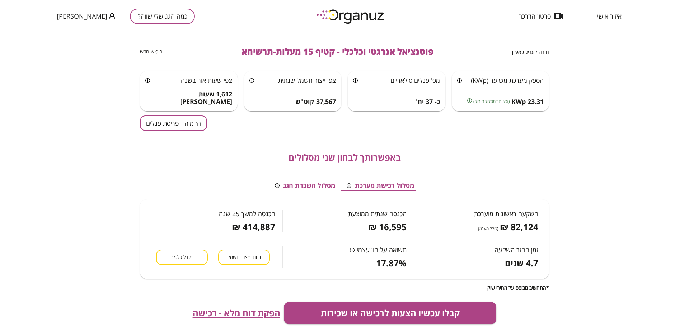
click at [157, 127] on button "הדמיה - פריסת פנלים" at bounding box center [173, 122] width 67 height 15
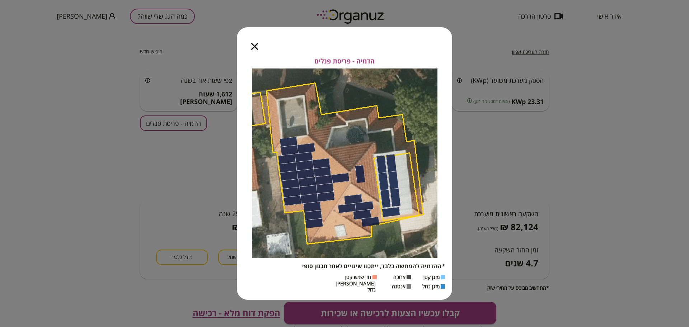
click at [254, 48] on icon "button" at bounding box center [254, 46] width 7 height 7
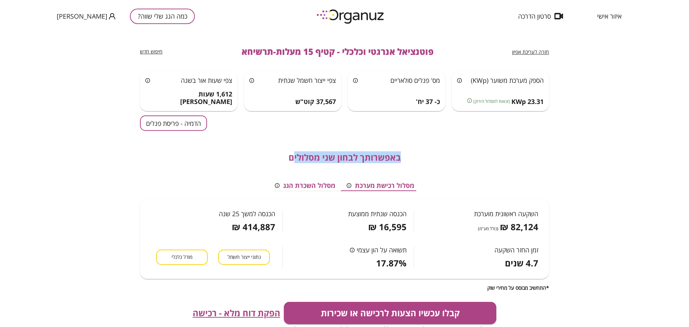
drag, startPoint x: 294, startPoint y: 160, endPoint x: 407, endPoint y: 159, distance: 113.3
click at [407, 159] on div "באפשרותך לבחון שני מסלולים" at bounding box center [344, 157] width 409 height 10
click at [408, 159] on div "באפשרותך לבחון שני מסלולים" at bounding box center [344, 157] width 409 height 10
drag, startPoint x: 402, startPoint y: 158, endPoint x: 231, endPoint y: 165, distance: 171.2
click at [231, 165] on div "באפשרותך לבחון שני מסלולים מסלול רכישת מערכת מסלול השכרת הגג השקעה ראשונית מוער…" at bounding box center [344, 211] width 409 height 160
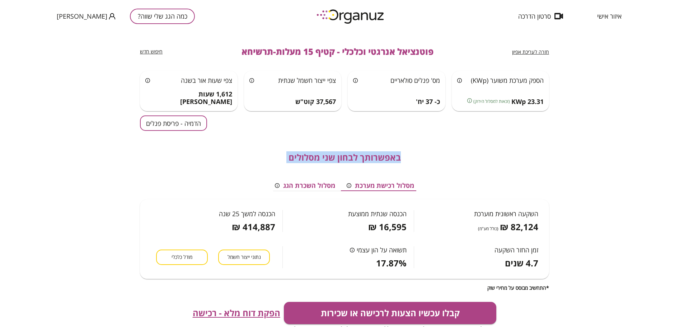
click at [280, 154] on div "באפשרותך לבחון שני מסלולים" at bounding box center [344, 157] width 409 height 10
drag, startPoint x: 284, startPoint y: 153, endPoint x: 416, endPoint y: 154, distance: 132.3
click at [416, 154] on div "באפשרותך לבחון שני מסלולים" at bounding box center [344, 157] width 409 height 10
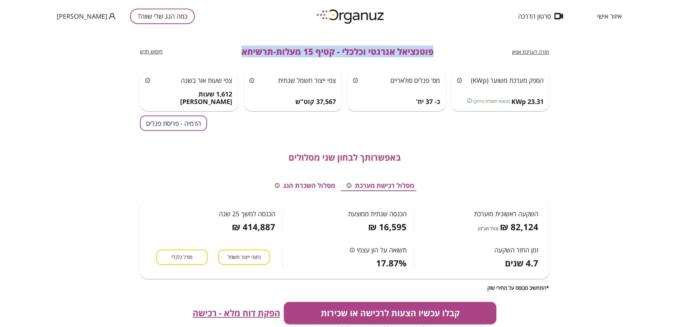
drag, startPoint x: 437, startPoint y: 49, endPoint x: 226, endPoint y: 65, distance: 212.2
click at [226, 65] on div "חזרה לעריכת אפיון פוטנציאל אנרגטי וכלכלי - קטיף 15 מעלות-תרשיחא חיפוש חדש" at bounding box center [344, 51] width 409 height 39
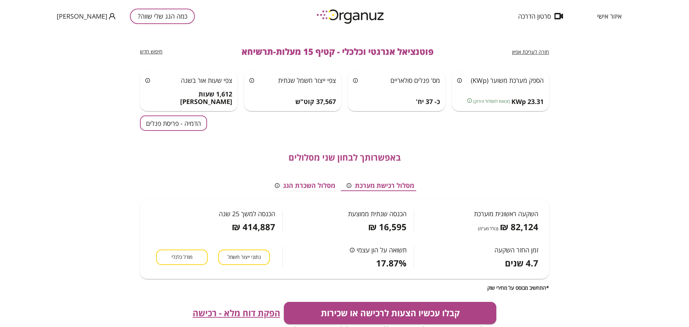
click at [393, 152] on span "באפשרותך לבחון שני מסלולים" at bounding box center [344, 157] width 112 height 10
click at [370, 143] on div "באפשרותך לבחון שני מסלולים מסלול רכישת מערכת מסלול השכרת הגג השקעה ראשונית מוער…" at bounding box center [344, 211] width 409 height 160
click at [449, 310] on button "קבלו עכשיו הצעות לרכישה או שכירות" at bounding box center [390, 313] width 213 height 22
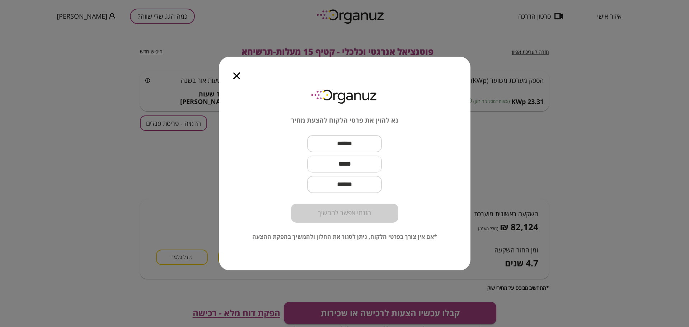
click at [342, 140] on input "text" at bounding box center [344, 143] width 75 height 21
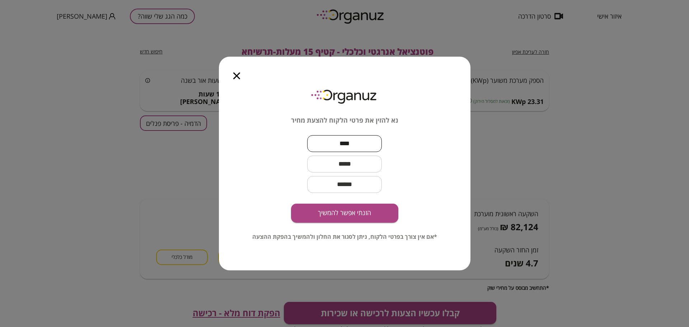
click at [336, 145] on input "****" at bounding box center [344, 143] width 75 height 21
paste input "*****"
type input "*********"
click at [351, 161] on input "text" at bounding box center [344, 164] width 75 height 21
click at [353, 161] on input "text" at bounding box center [344, 164] width 75 height 21
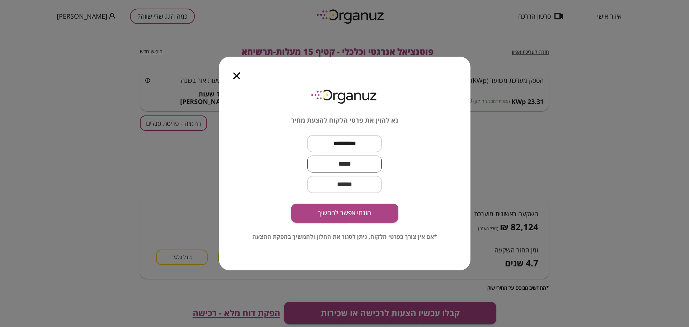
paste input "**********"
type input "**********"
click at [366, 211] on button "הזנתי אפשר להמשיך" at bounding box center [344, 213] width 107 height 19
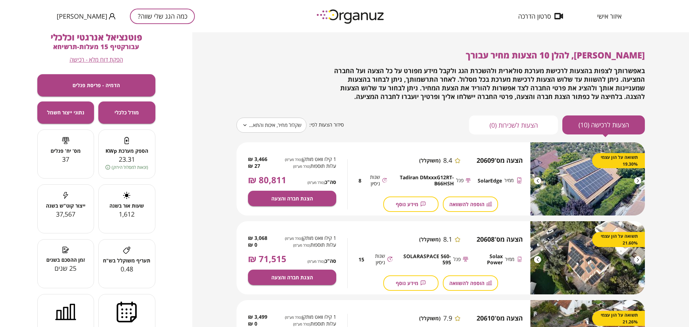
click at [298, 126] on body "**********" at bounding box center [344, 163] width 689 height 327
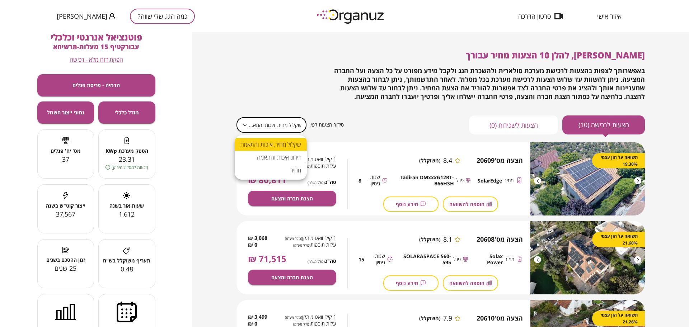
click at [289, 172] on li "מחיר" at bounding box center [271, 170] width 72 height 13
type input "*****"
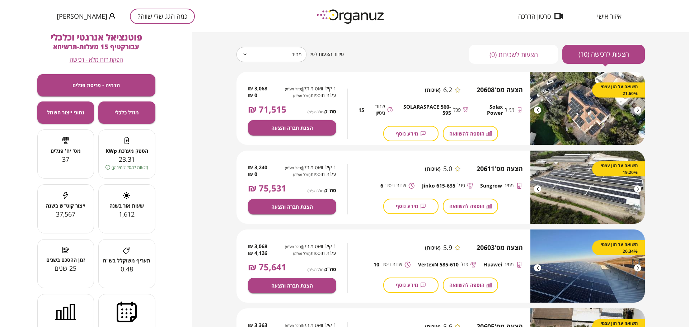
scroll to position [90, 0]
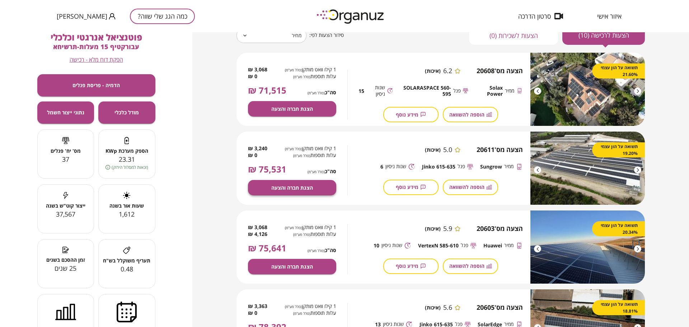
click at [312, 191] on button "הצגת חברה והצעה" at bounding box center [292, 187] width 88 height 15
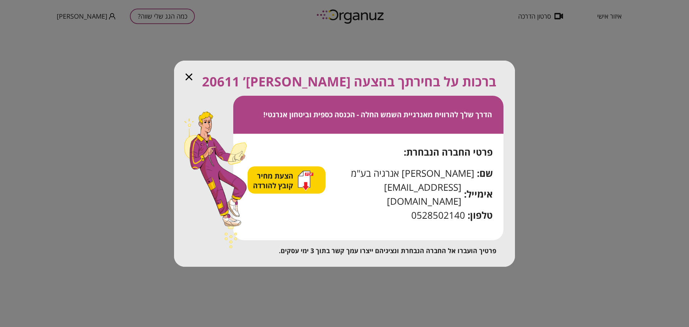
click at [311, 176] on div "הצעת מחיר קובץ להורדה" at bounding box center [286, 179] width 78 height 27
click at [304, 183] on icon "button" at bounding box center [304, 179] width 12 height 16
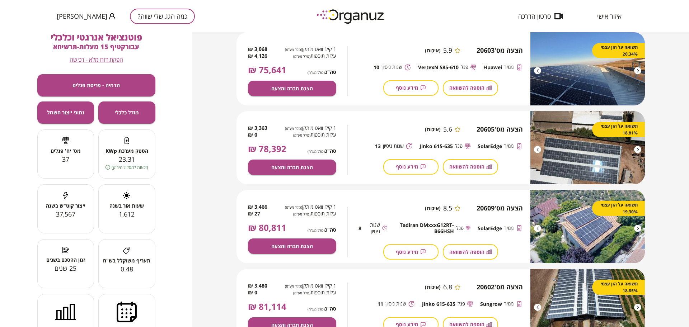
scroll to position [269, 0]
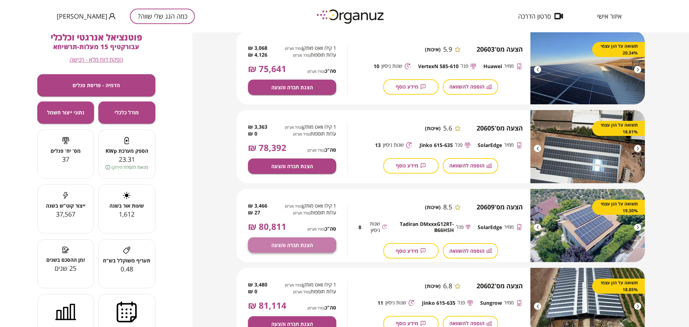
click at [308, 242] on span "הצגת חברה והצעה" at bounding box center [292, 245] width 42 height 6
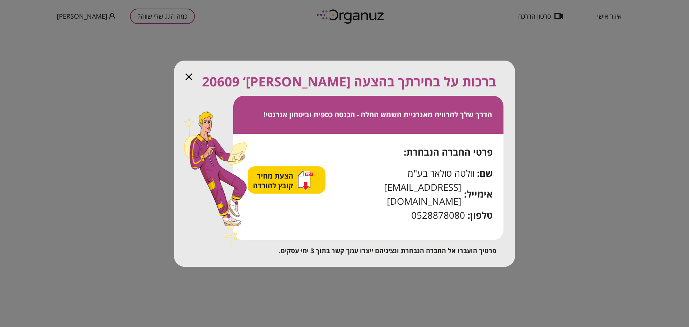
click at [289, 186] on span "הצעת מחיר קובץ להורדה" at bounding box center [274, 180] width 42 height 19
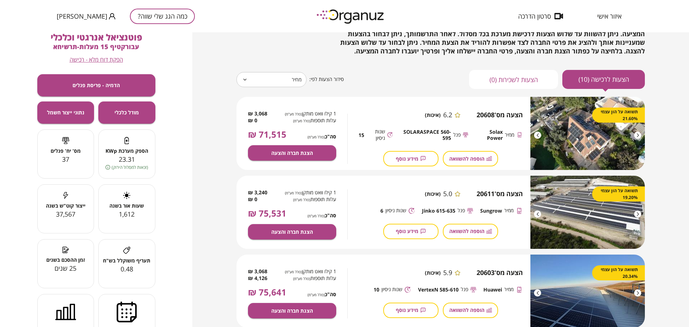
scroll to position [45, 0]
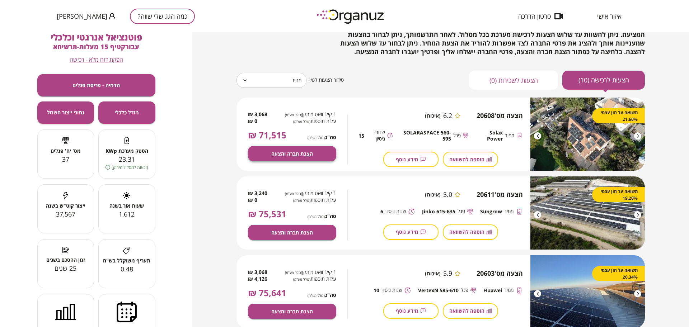
click at [279, 153] on span "הצגת חברה והצעה" at bounding box center [292, 154] width 42 height 6
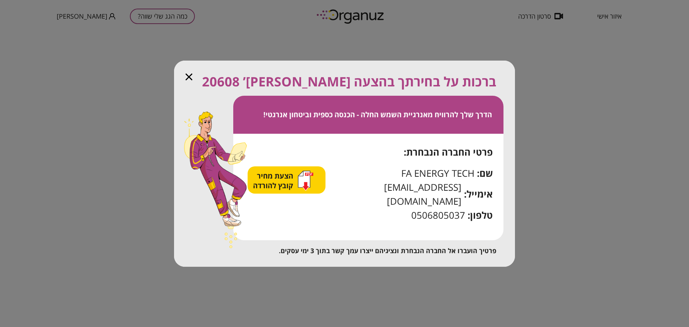
click at [274, 184] on span "הצעת מחיר קובץ להורדה" at bounding box center [274, 180] width 42 height 19
